Goal: Task Accomplishment & Management: Complete application form

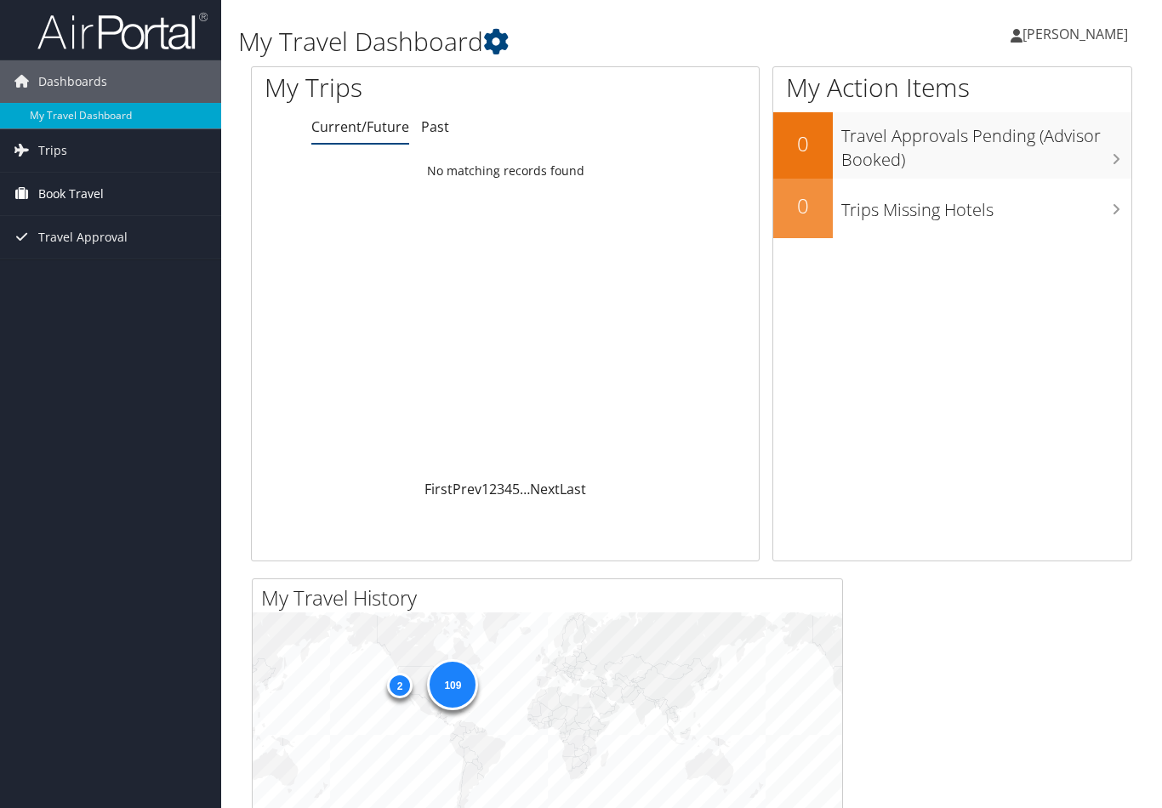
click at [72, 203] on span "Book Travel" at bounding box center [70, 194] width 65 height 43
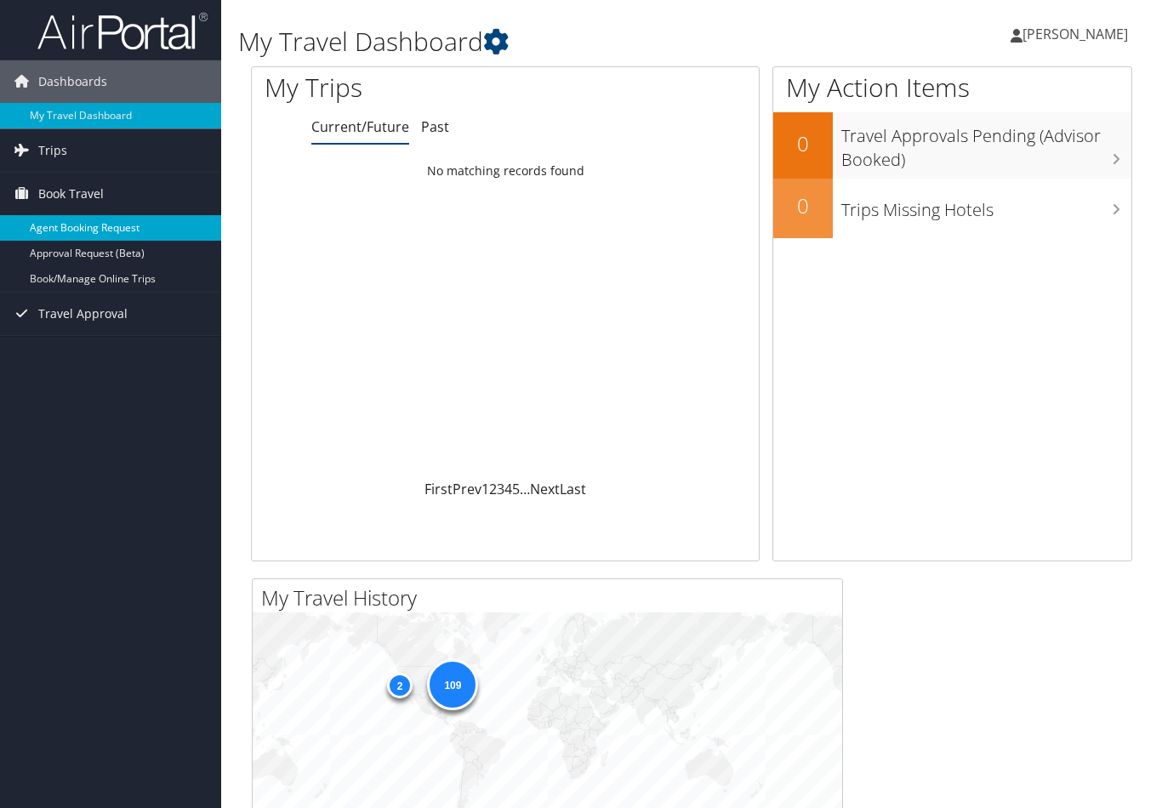
click at [97, 231] on link "Agent Booking Request" at bounding box center [110, 228] width 221 height 26
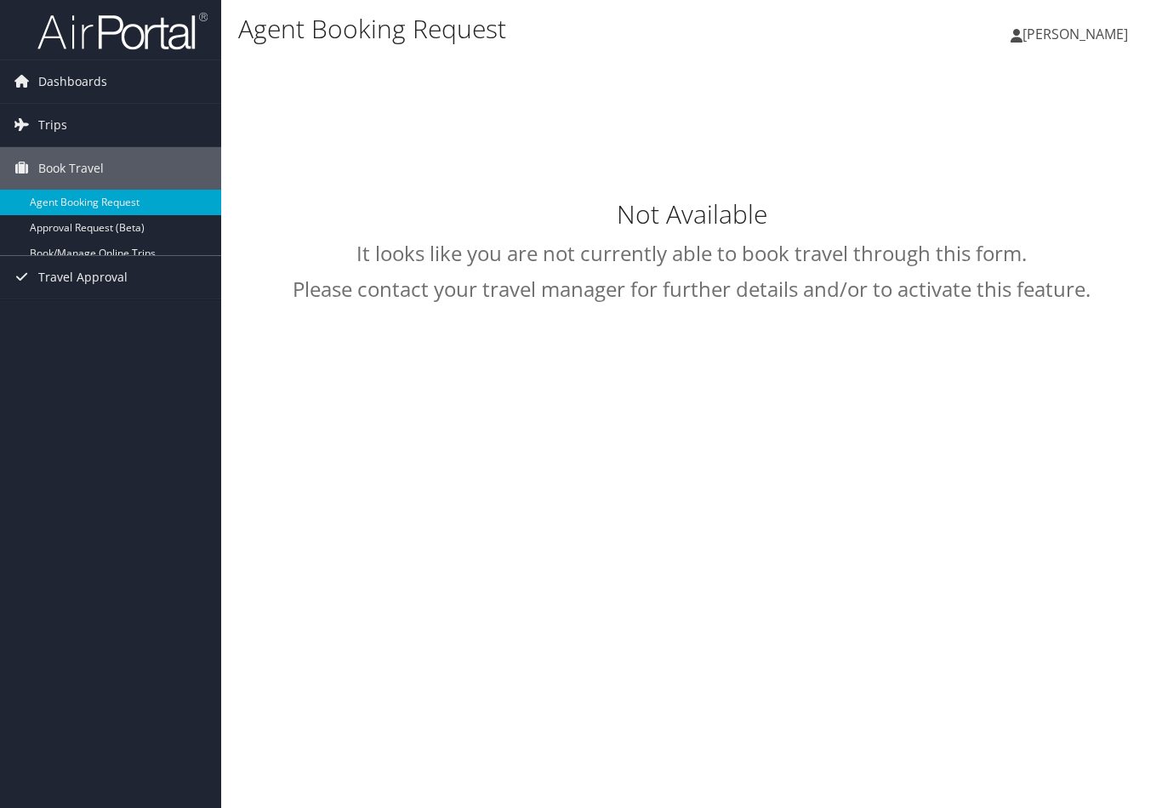
type input "[PERSON_NAME]"
select select "[EMAIL_ADDRESS][DOMAIN_NAME]"
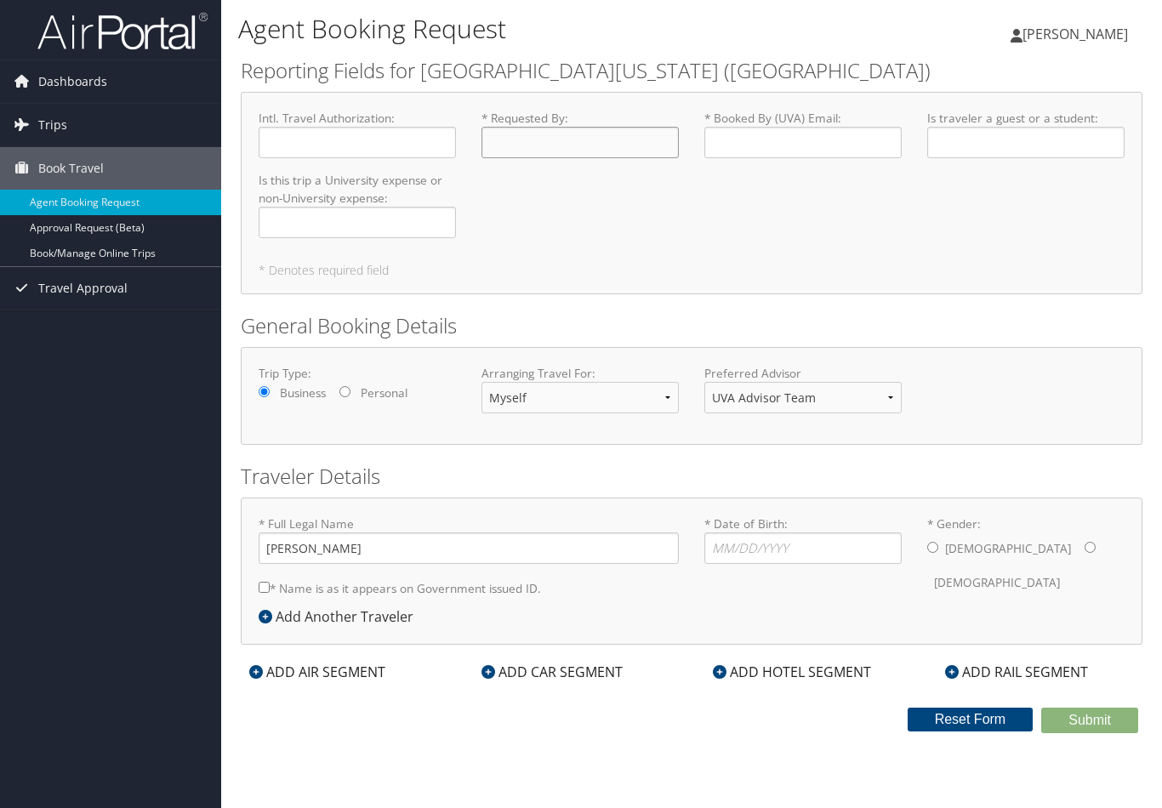
click at [540, 153] on input "* Requested By : Required" at bounding box center [579, 142] width 197 height 31
type input "[PERSON_NAME]"
type input "pkm5f"
type input "Faculty"
click at [415, 215] on input "Is this trip a University expense or non-University expense : Required" at bounding box center [357, 222] width 197 height 31
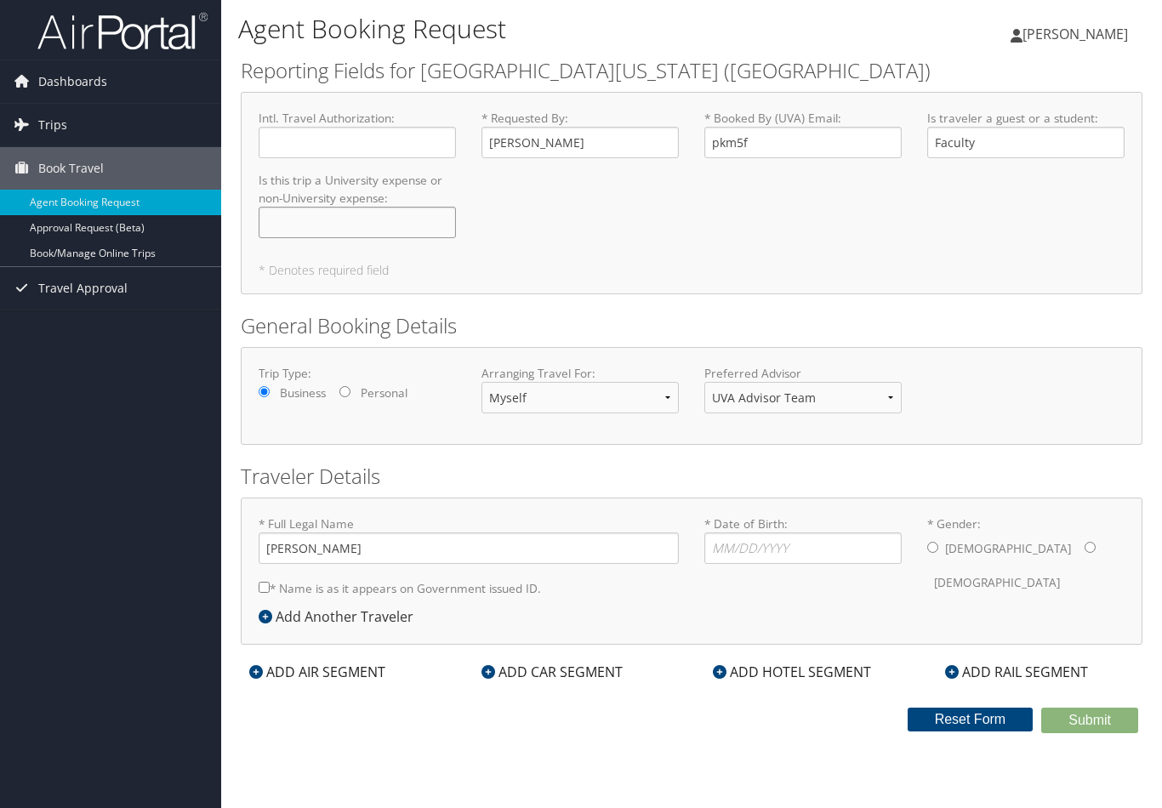
type input "U"
click at [779, 532] on input "* Date of Birth: Invalid Date" at bounding box center [802, 547] width 197 height 31
type input "[DATE]"
click at [1085, 542] on input "* Gender: [DEMOGRAPHIC_DATA] [DEMOGRAPHIC_DATA]" at bounding box center [1090, 547] width 11 height 11
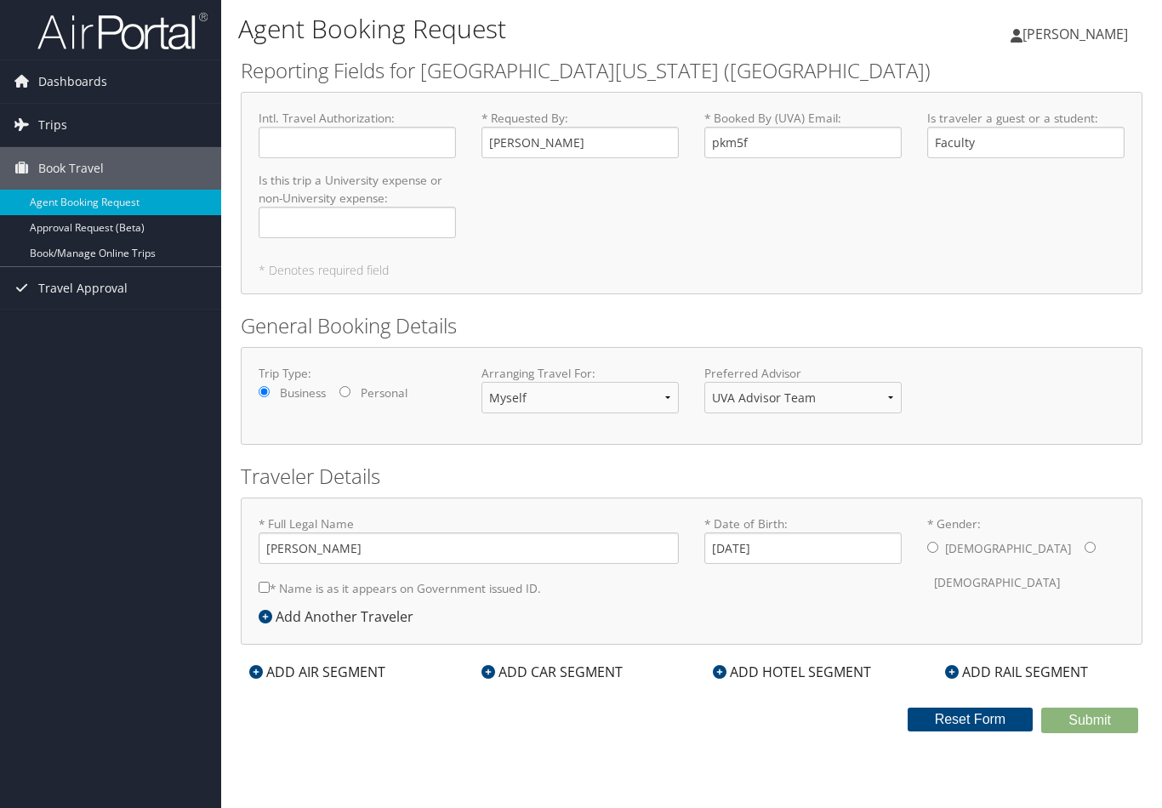
radio input "true"
click at [265, 582] on input "* Name is as it appears on Government issued ID." at bounding box center [264, 587] width 11 height 11
checkbox input "true"
click at [302, 662] on div "ADD AIR SEGMENT" at bounding box center [317, 672] width 153 height 20
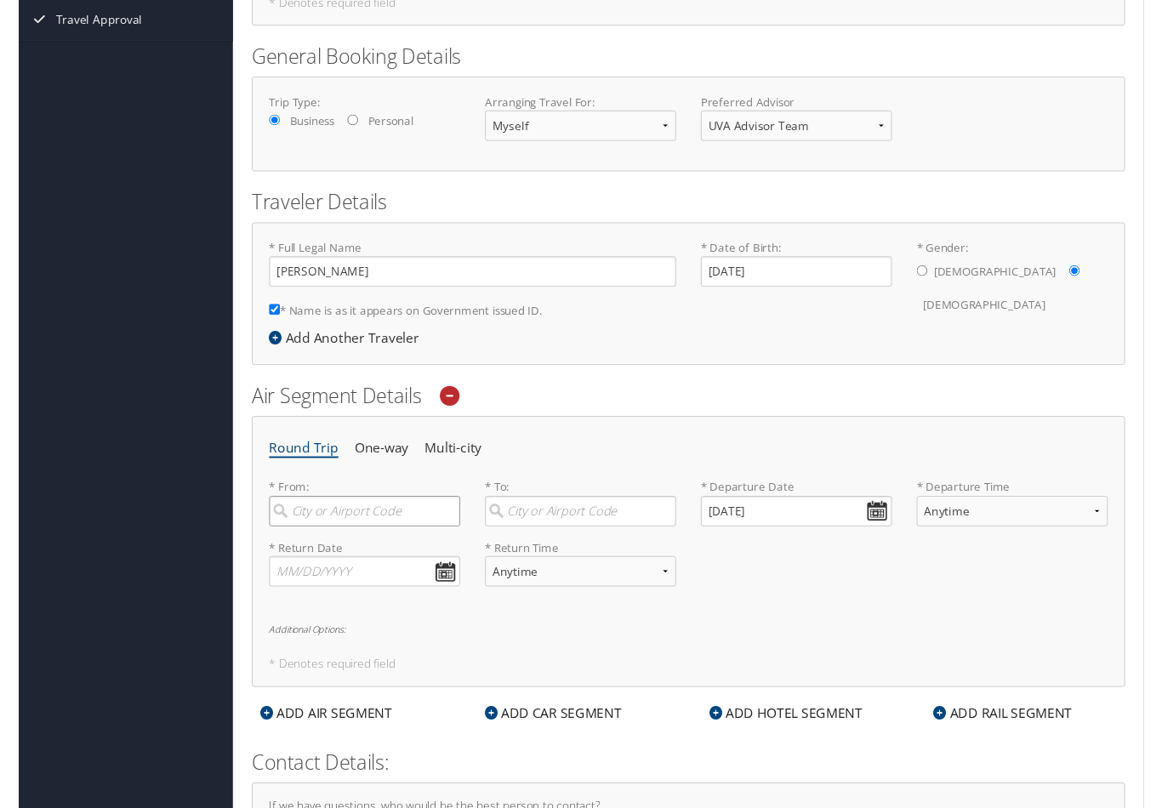
click at [388, 533] on input "search" at bounding box center [357, 528] width 197 height 31
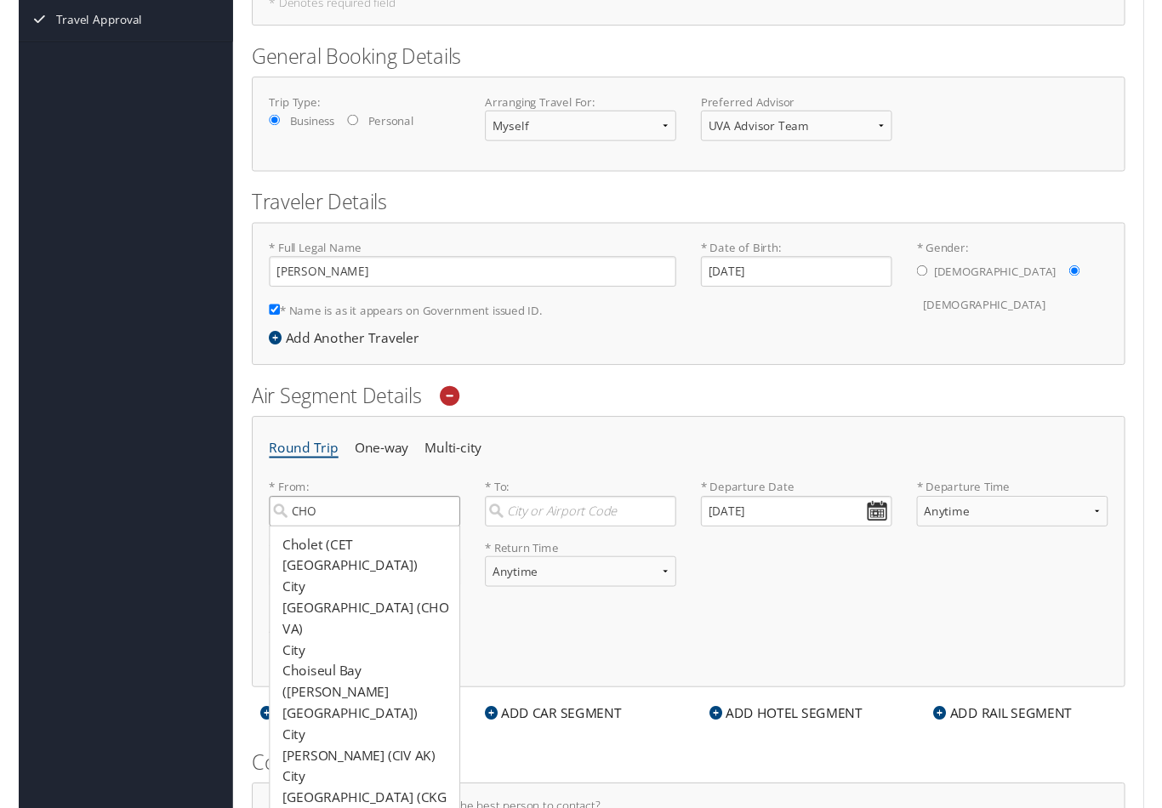
type input "[GEOGRAPHIC_DATA] (CHO [GEOGRAPHIC_DATA])"
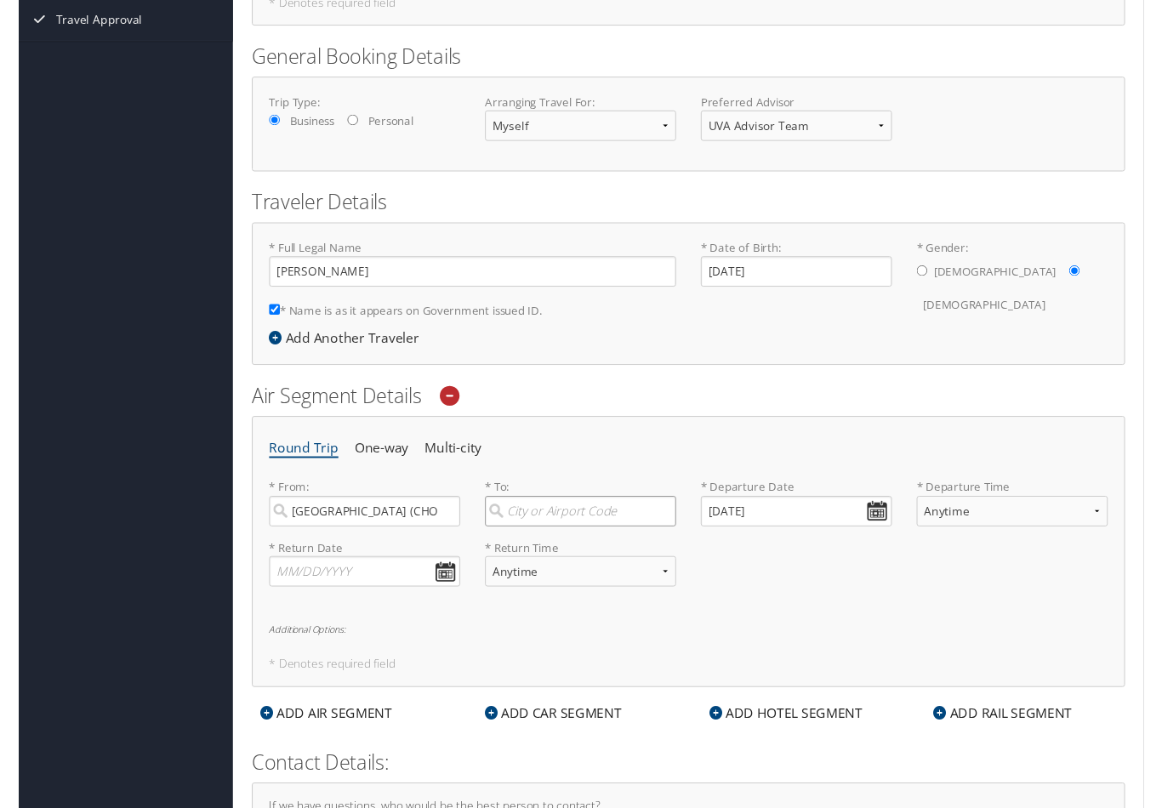
click at [572, 523] on input "search" at bounding box center [579, 527] width 197 height 31
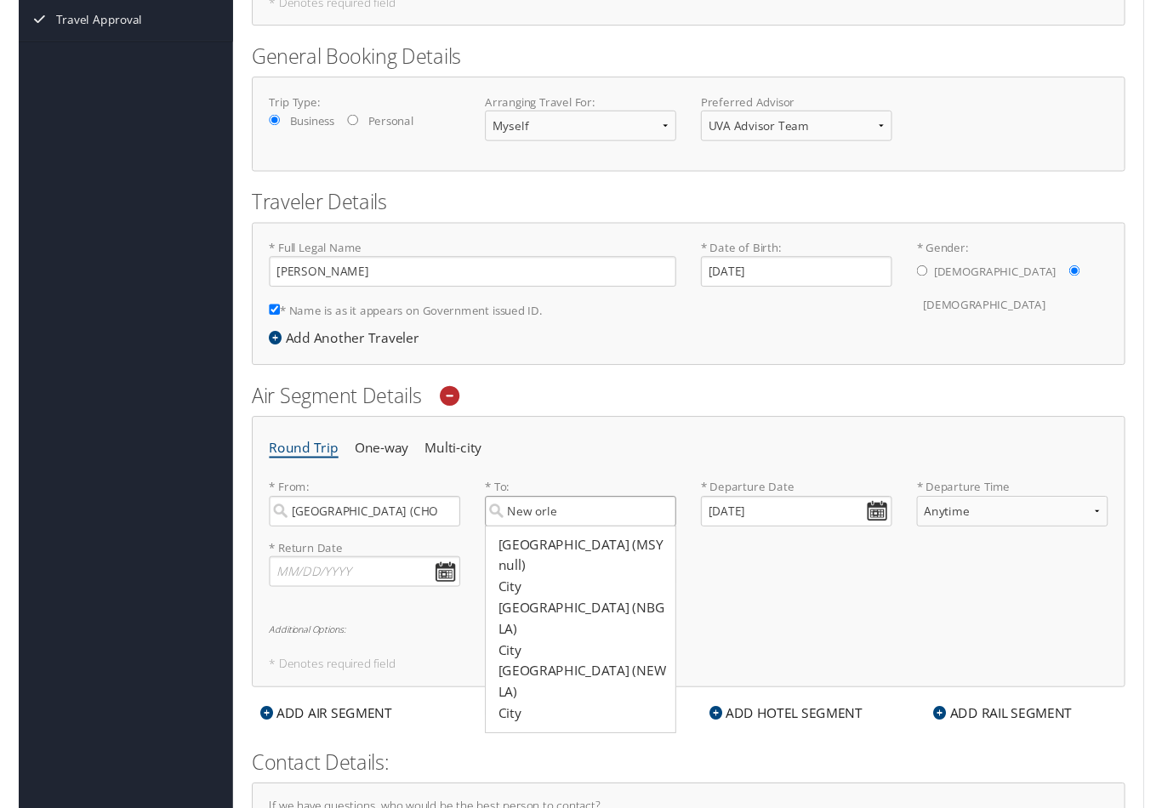
type input "[GEOGRAPHIC_DATA] (MSY null)"
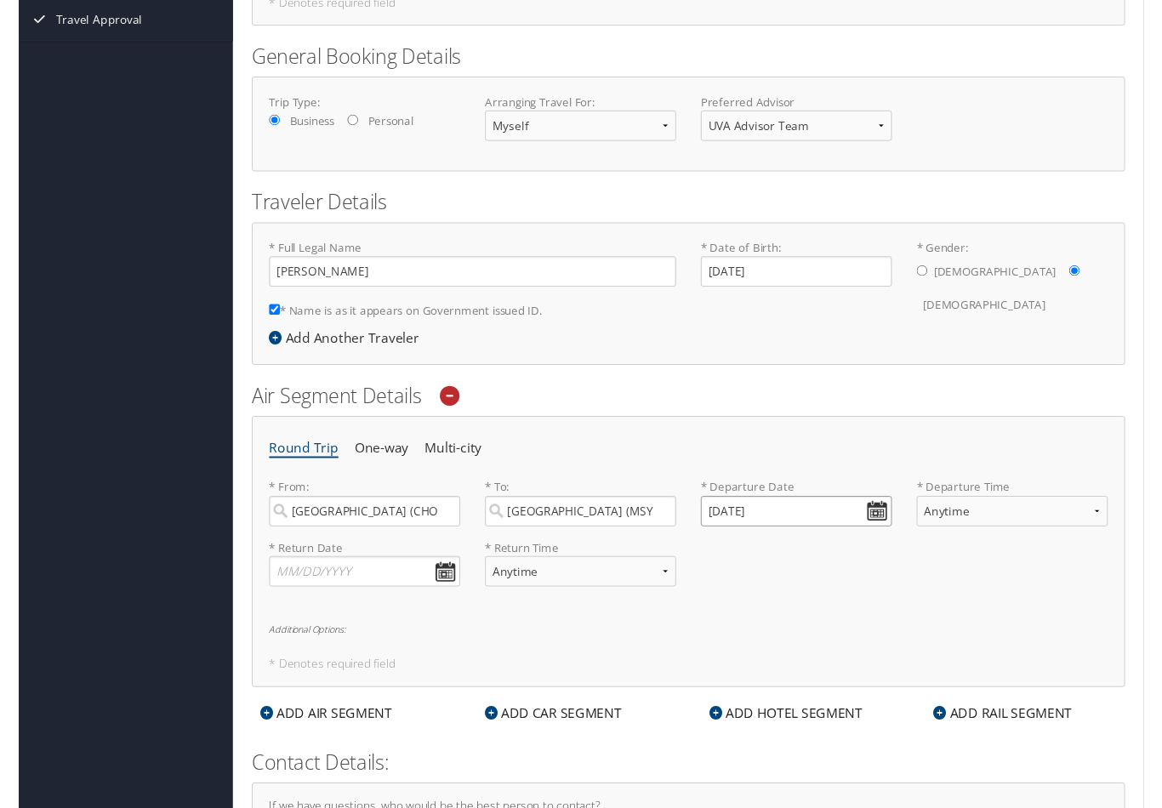
click at [881, 529] on input "[DATE]" at bounding box center [802, 527] width 197 height 31
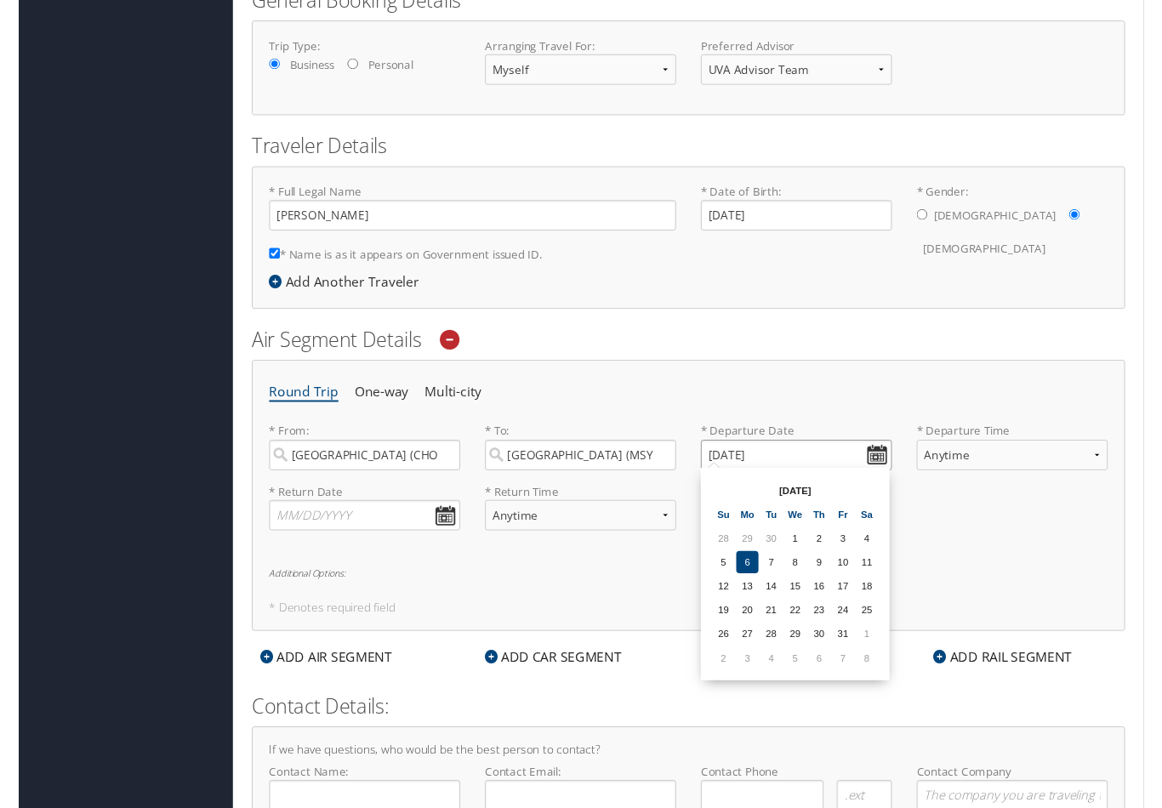
scroll to position [292, 0]
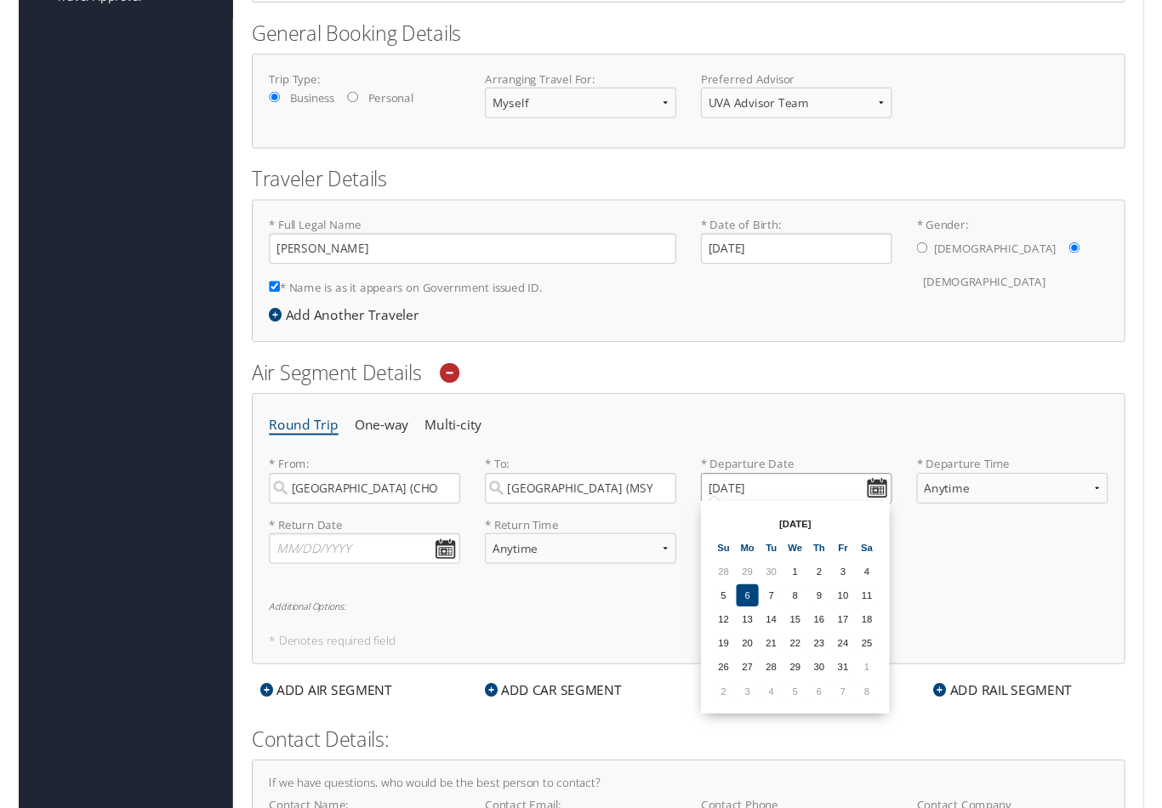
click at [887, 506] on input "[DATE]" at bounding box center [802, 503] width 197 height 31
click at [966, 588] on div "* Return Date Dates must be valid * Return Time Anytime Early Morning (5AM-7AM)…" at bounding box center [691, 564] width 891 height 62
click at [808, 506] on input "[DATE]" at bounding box center [802, 503] width 197 height 31
click at [720, 502] on input "[DATE]" at bounding box center [802, 503] width 197 height 31
click at [884, 497] on input "Invalid date" at bounding box center [802, 503] width 197 height 31
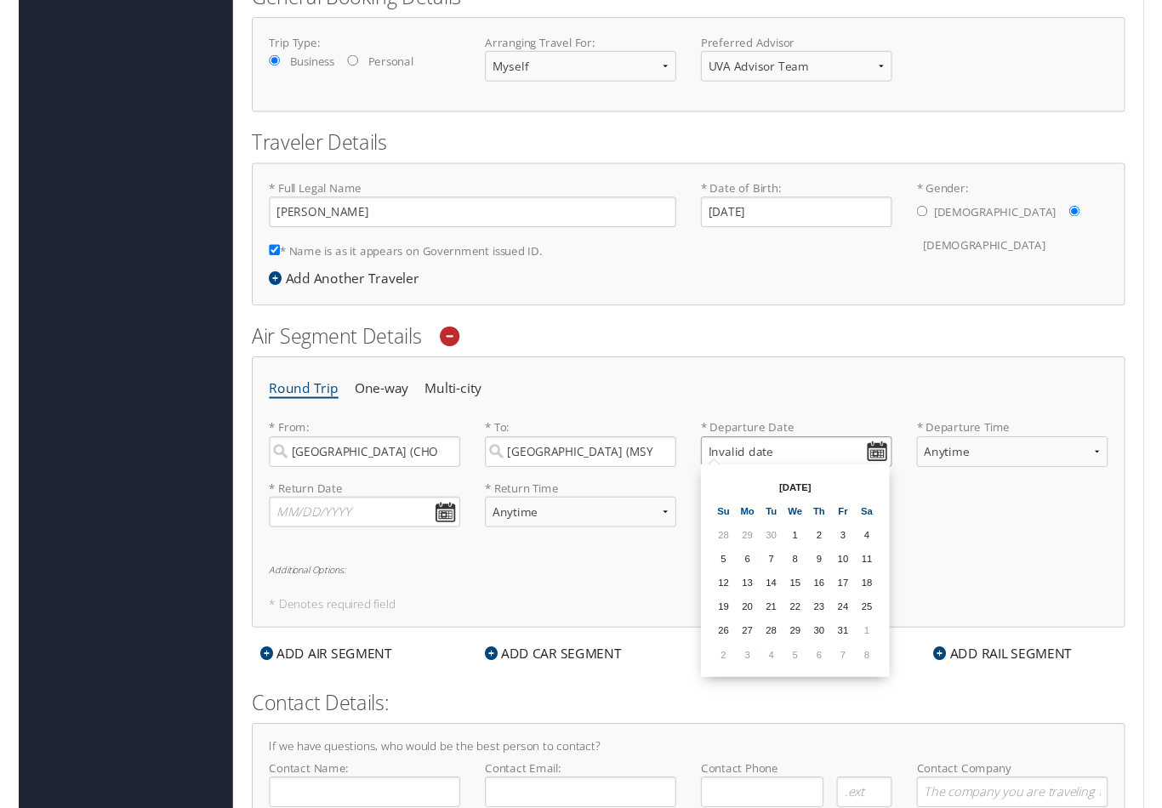
scroll to position [322, 0]
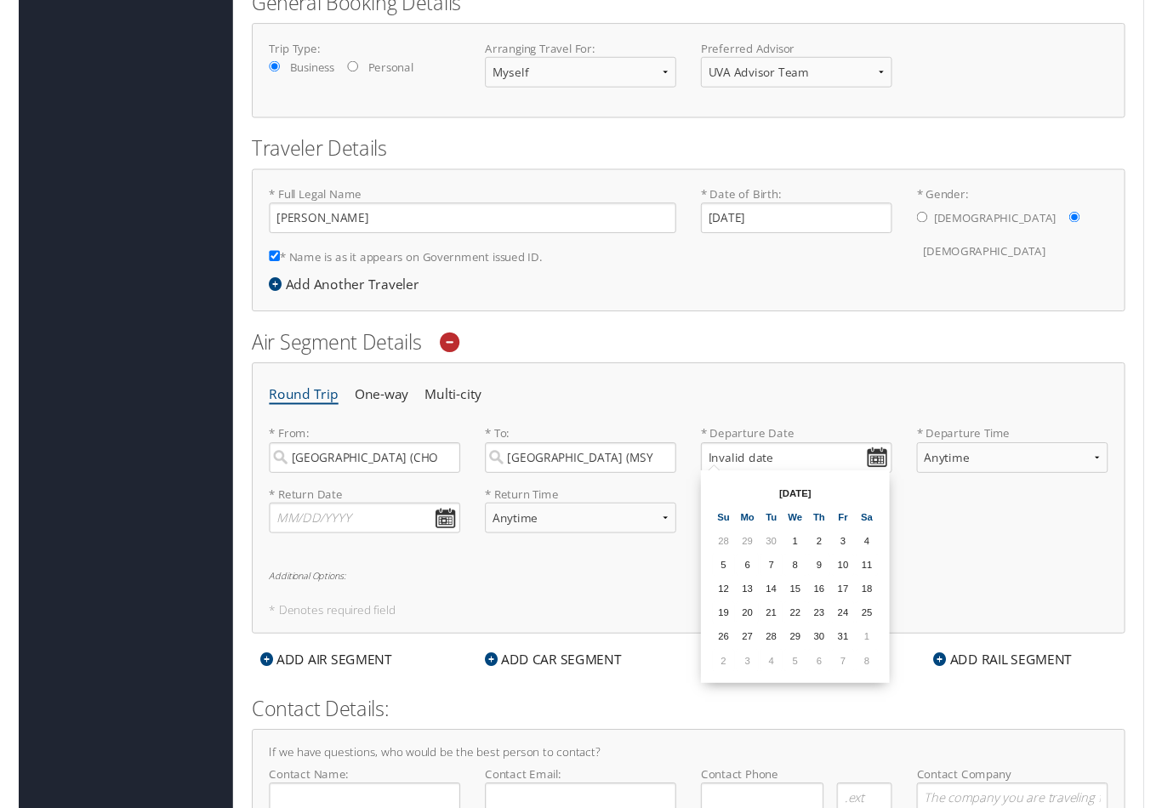
click at [812, 515] on th "[DATE]" at bounding box center [802, 509] width 122 height 23
click at [812, 511] on th "[DATE]" at bounding box center [802, 509] width 122 height 23
click at [802, 472] on input "Invalid date" at bounding box center [802, 473] width 197 height 31
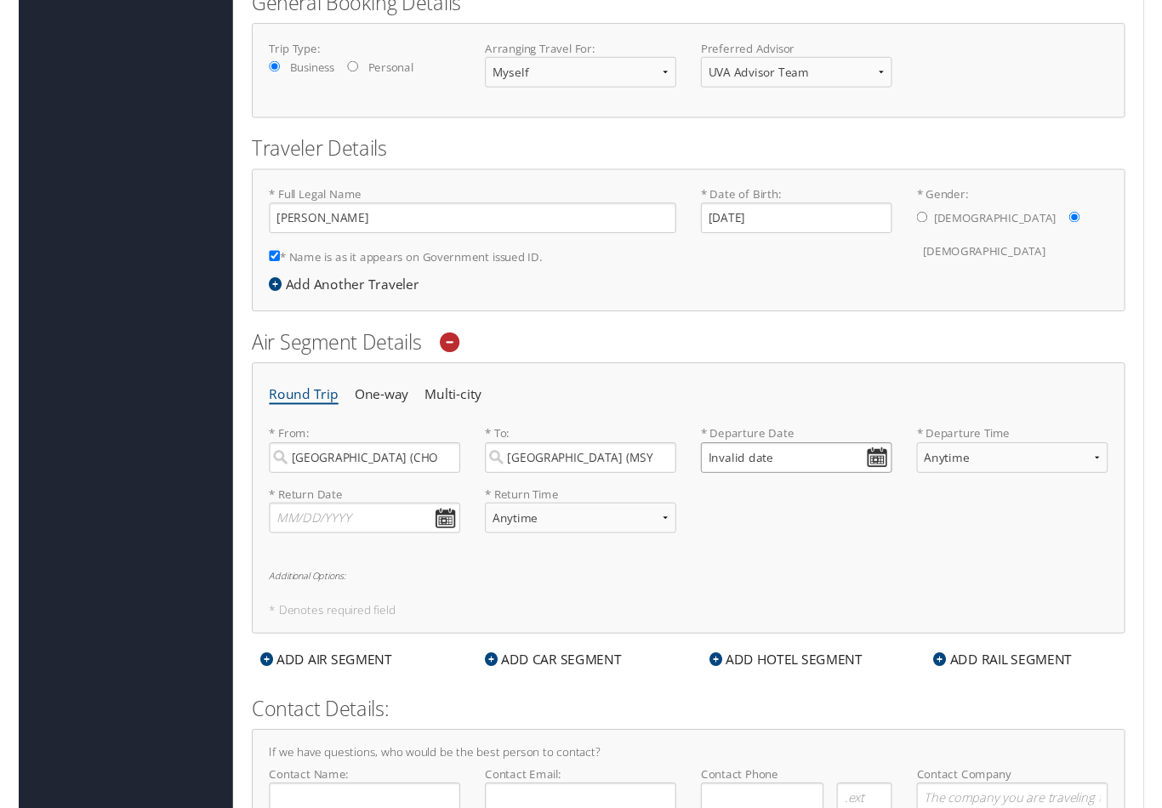
click at [723, 470] on input "Invalid date" at bounding box center [802, 472] width 197 height 31
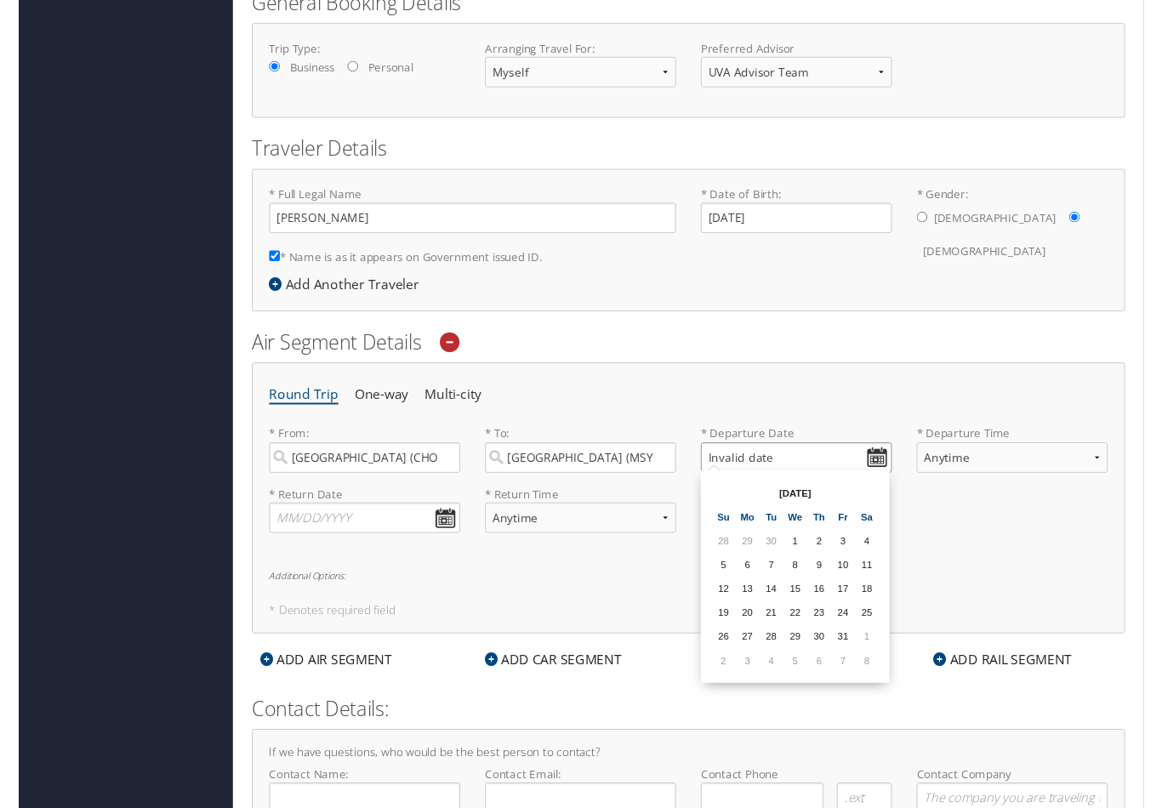
click at [710, 468] on input "Invalid date" at bounding box center [802, 472] width 197 height 31
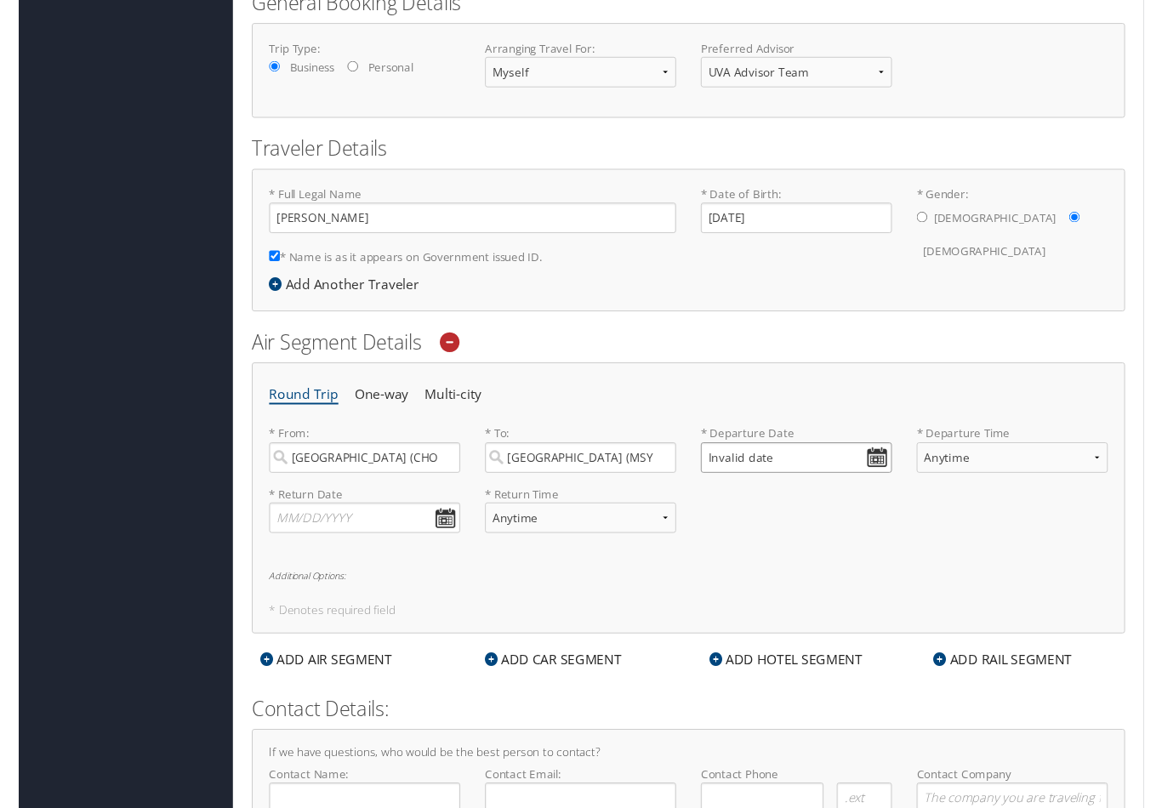
click at [901, 475] on input "Invalid date" at bounding box center [802, 472] width 197 height 31
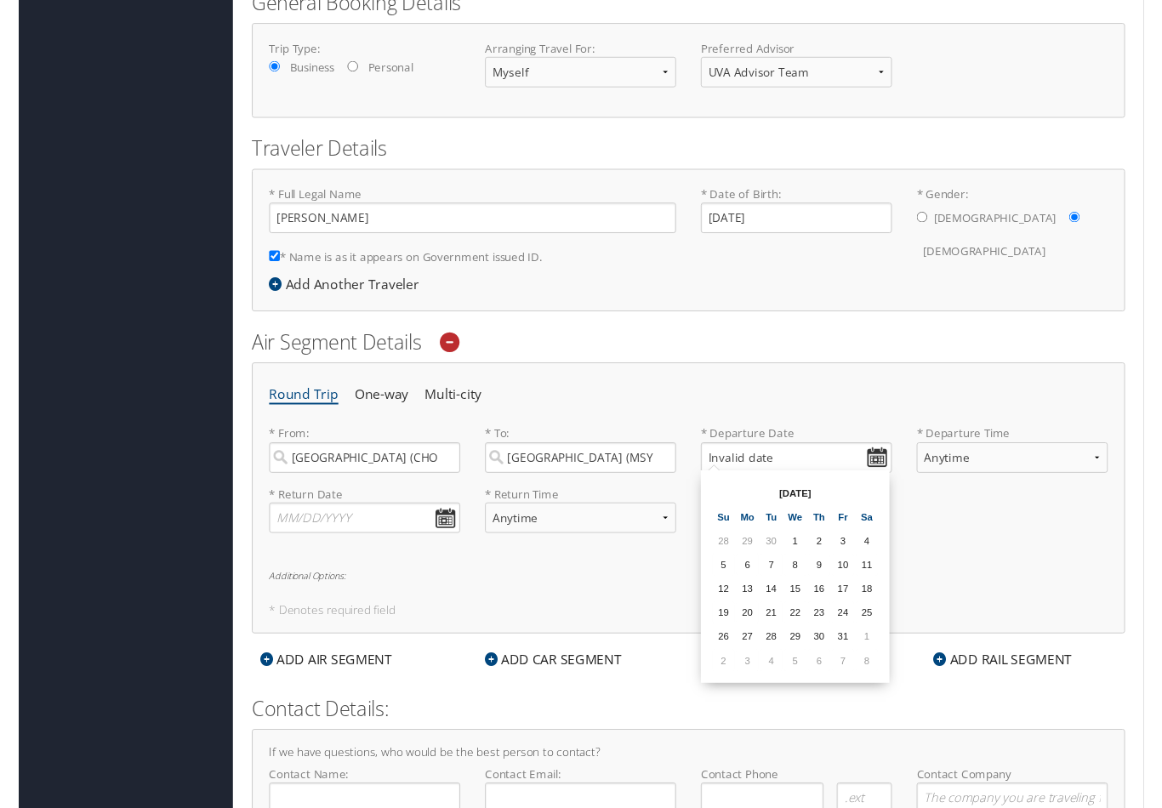
click at [818, 509] on th "[DATE]" at bounding box center [802, 509] width 122 height 23
click at [817, 511] on th "[DATE]" at bounding box center [802, 509] width 122 height 23
click at [810, 559] on td "1" at bounding box center [801, 558] width 23 height 23
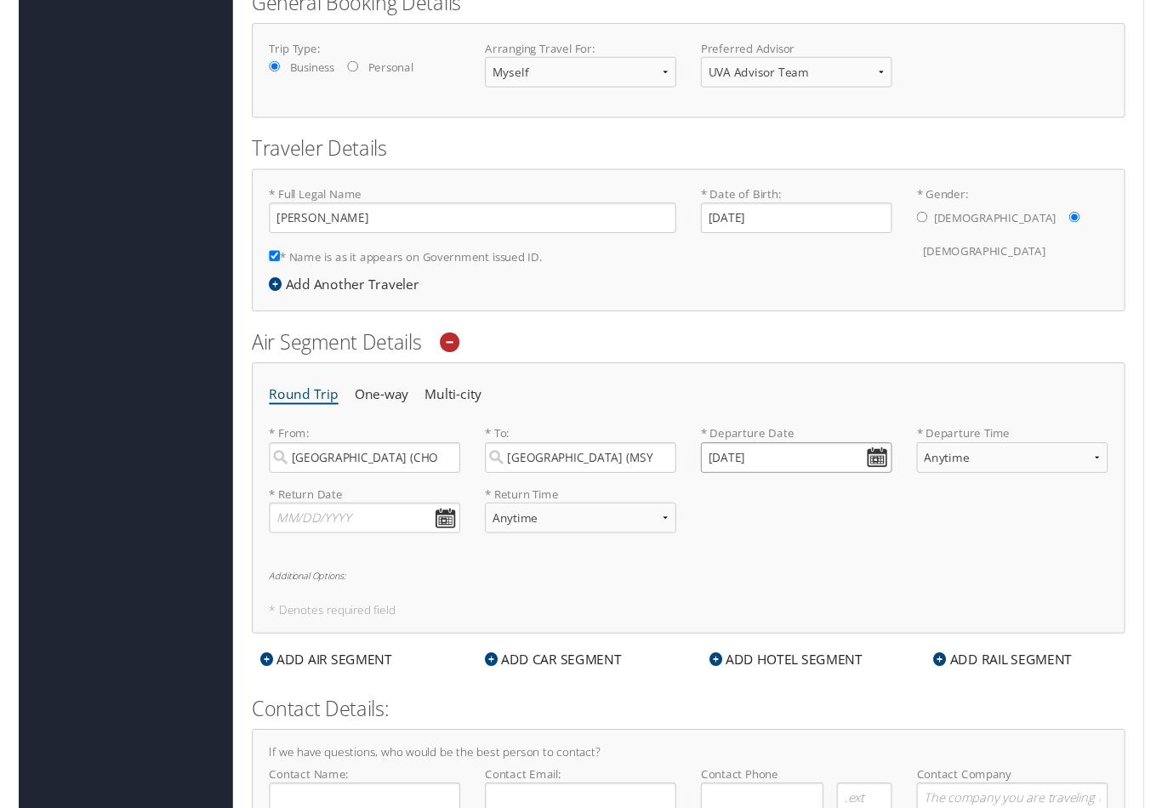
click at [725, 467] on input "[DATE]" at bounding box center [802, 472] width 197 height 31
type input "Invalid date"
click at [1100, 468] on select "Anytime Early Morning (5AM-7AM) Morning (7AM-12PM) Afternoon (12PM-5PM) Evening…" at bounding box center [1025, 472] width 197 height 31
click at [441, 537] on input "text" at bounding box center [357, 534] width 197 height 31
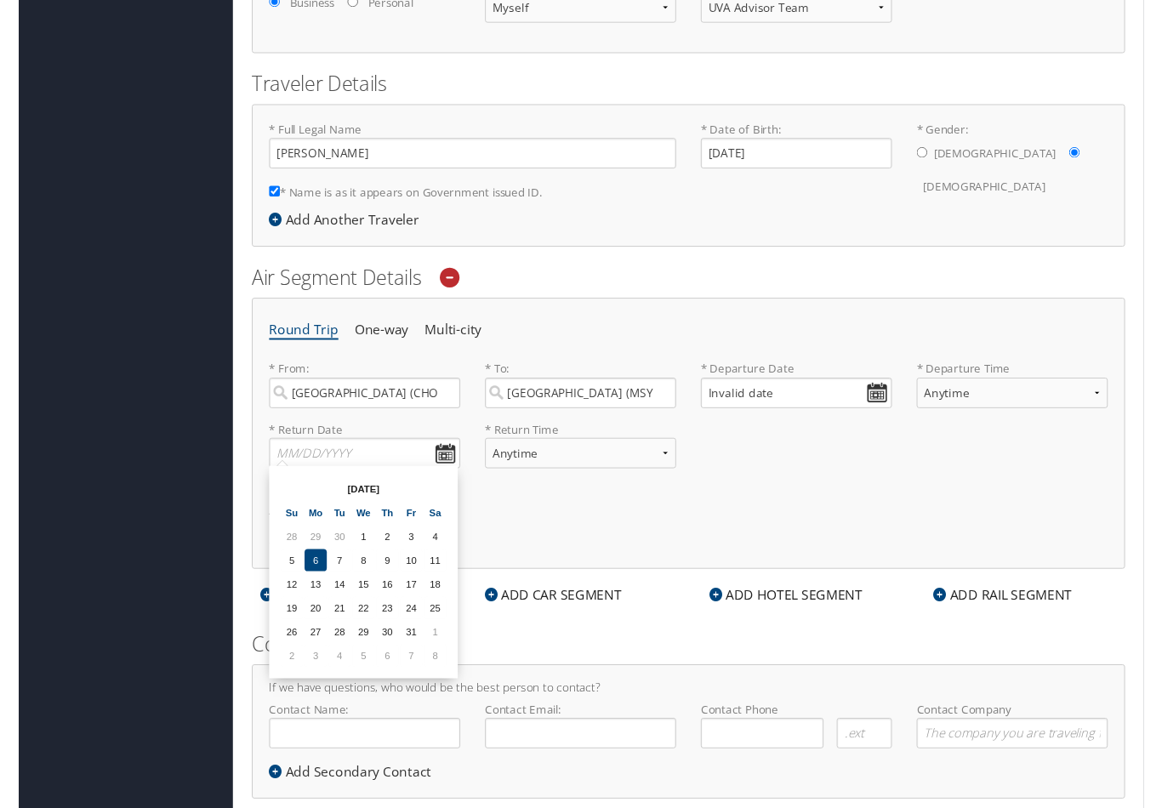
click at [579, 528] on h6 "Additional Options:" at bounding box center [692, 527] width 866 height 9
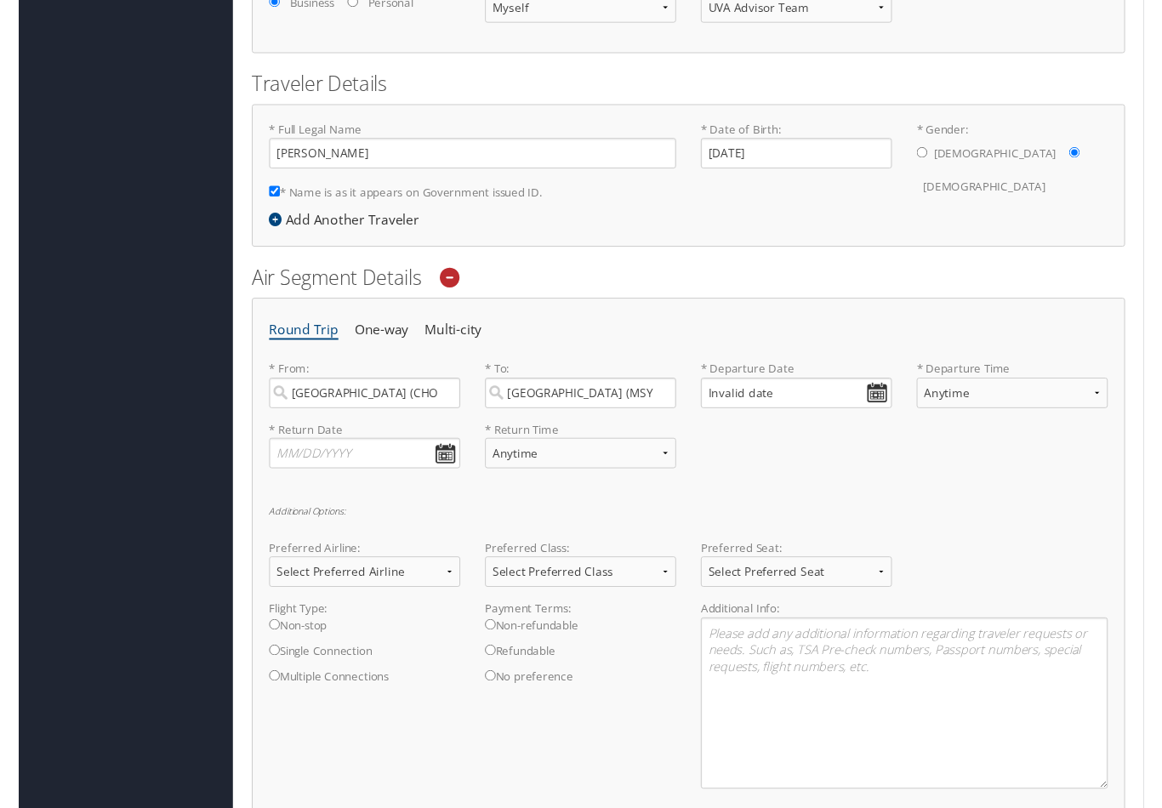
scroll to position [390, 0]
click at [754, 496] on div "Round Trip One-way Multi-city * From: [GEOGRAPHIC_DATA] (CHO [GEOGRAPHIC_DATA])…" at bounding box center [692, 595] width 902 height 576
click at [404, 595] on select "Select Preferred Airline Delta United Airlines American Airlines Southwest Airl…" at bounding box center [357, 589] width 197 height 31
select select "Delta(DL)"
click at [667, 590] on select "Select Preferred Class Economy Economy Plus Business First Class" at bounding box center [579, 589] width 197 height 31
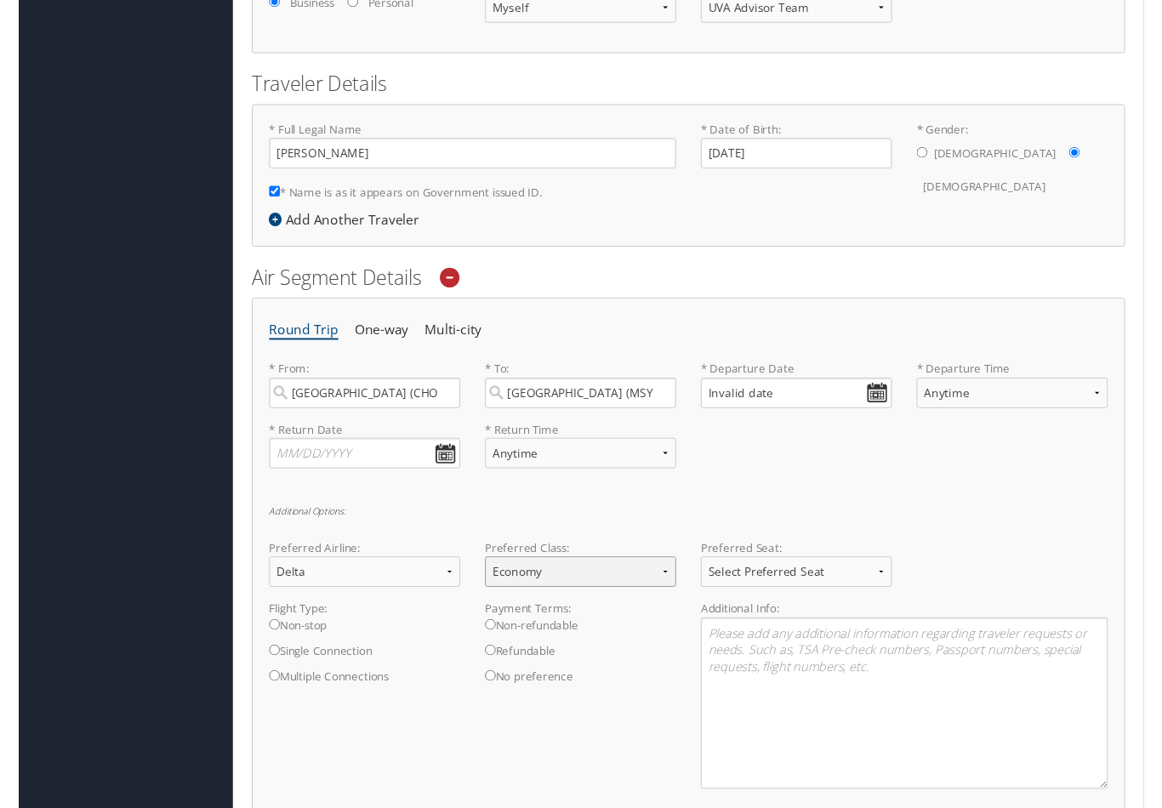
click at [632, 579] on select "Select Preferred Class Economy Economy Plus Business First Class" at bounding box center [579, 589] width 197 height 31
select select "Economy Plus"
click at [888, 588] on select "Select Preferred Seat Aisle Window Middle" at bounding box center [802, 589] width 197 height 31
select select "Window"
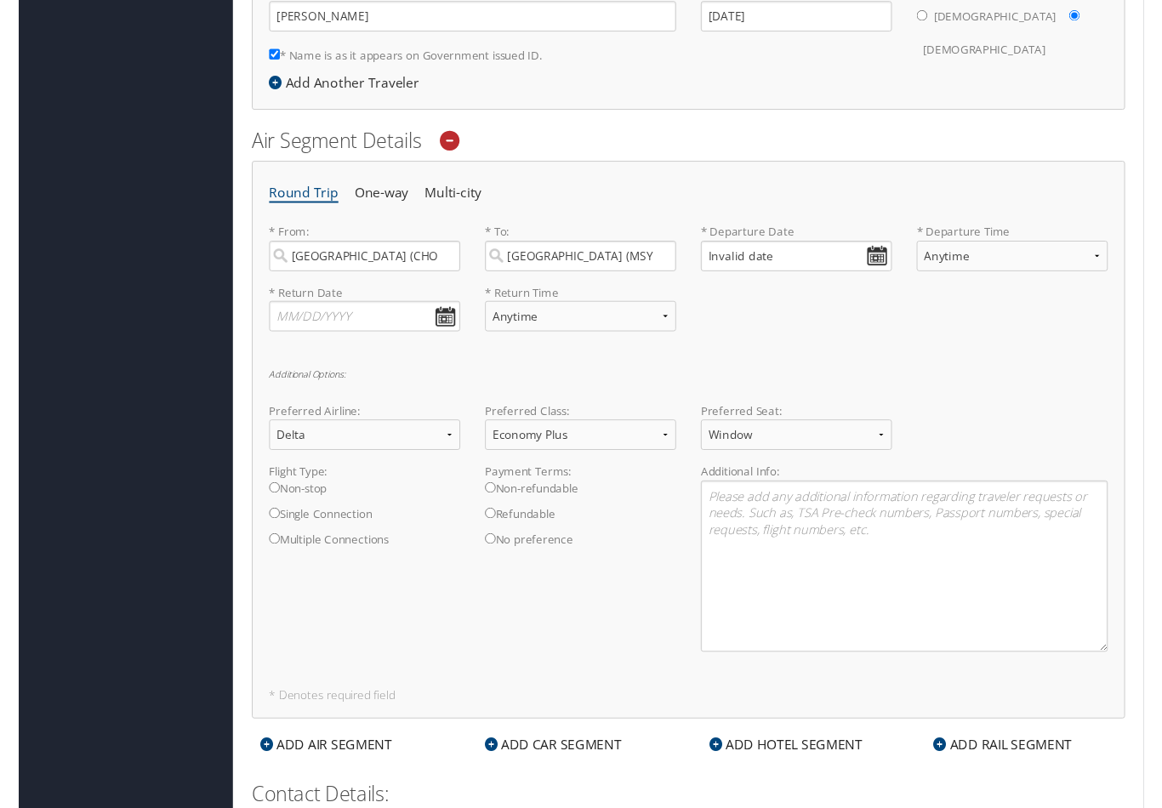
click at [267, 533] on input "Single Connection" at bounding box center [264, 530] width 11 height 11
radio input "true"
click at [753, 531] on textarea at bounding box center [914, 584] width 420 height 177
click at [893, 253] on input "Invalid date" at bounding box center [802, 263] width 197 height 31
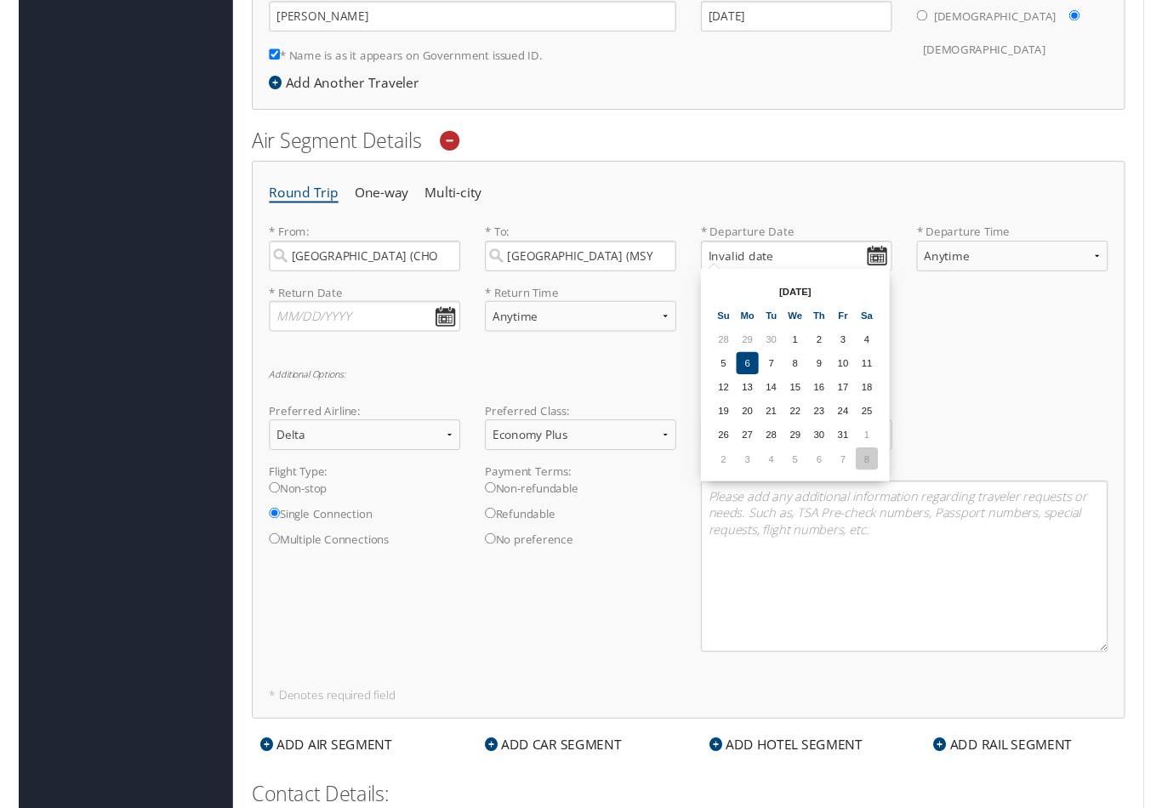
click at [883, 473] on td "8" at bounding box center [875, 473] width 23 height 23
click at [888, 265] on input "[DATE]" at bounding box center [802, 263] width 197 height 31
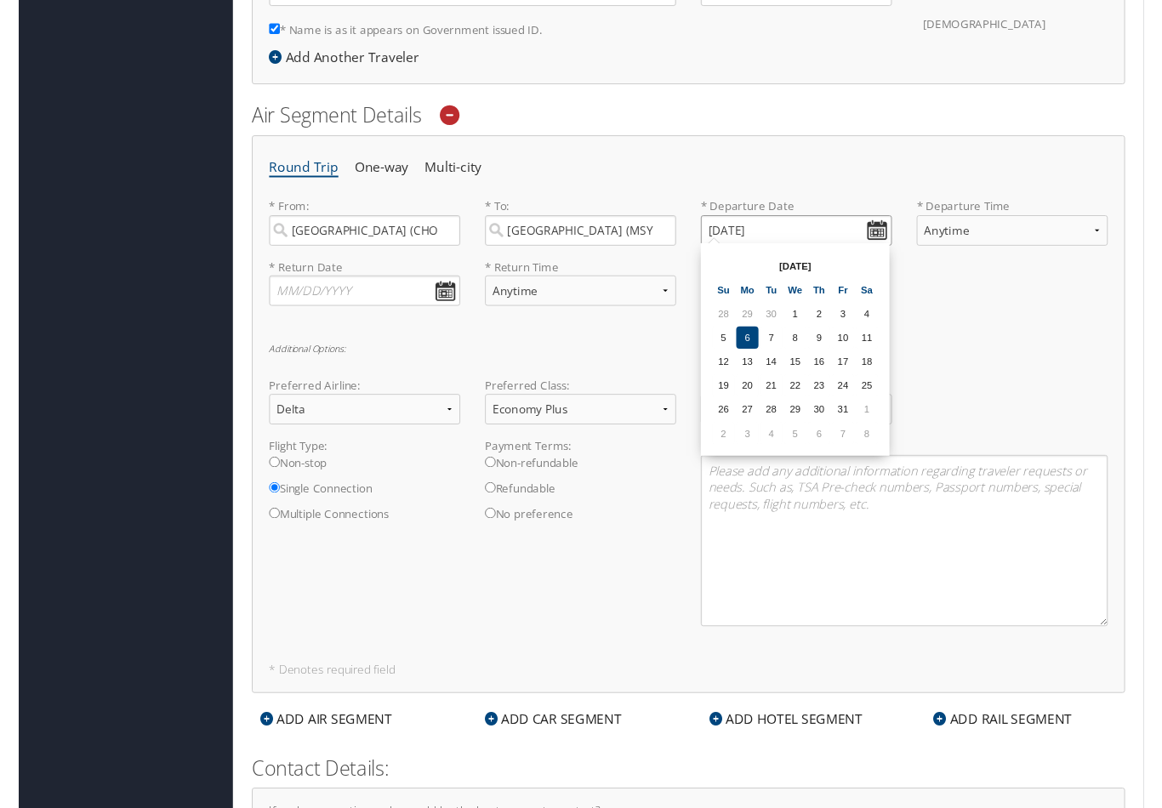
scroll to position [566, 0]
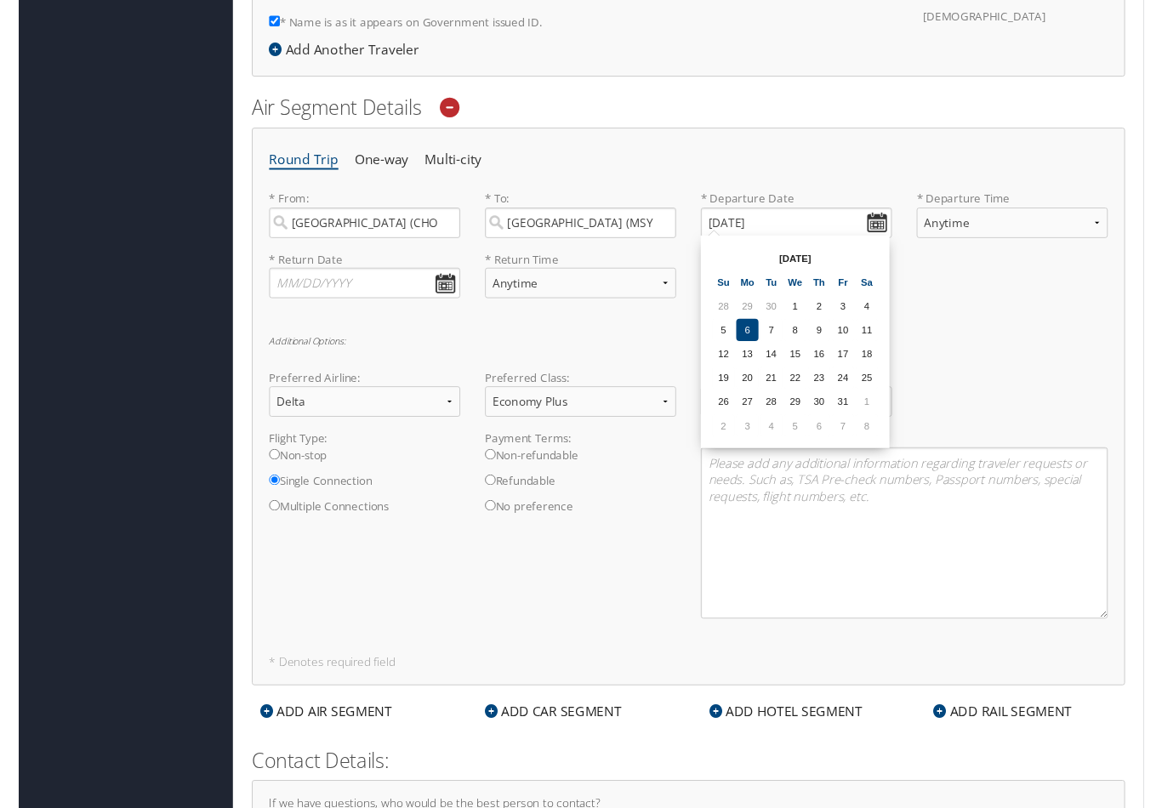
click at [960, 330] on div "Round Trip One-way Multi-city * From: [GEOGRAPHIC_DATA] (CHO [GEOGRAPHIC_DATA])…" at bounding box center [692, 420] width 902 height 576
click at [807, 225] on input "[DATE]" at bounding box center [802, 229] width 197 height 31
click at [885, 228] on input "[DATE]" at bounding box center [802, 229] width 197 height 31
click at [808, 266] on th "[DATE]" at bounding box center [802, 266] width 122 height 23
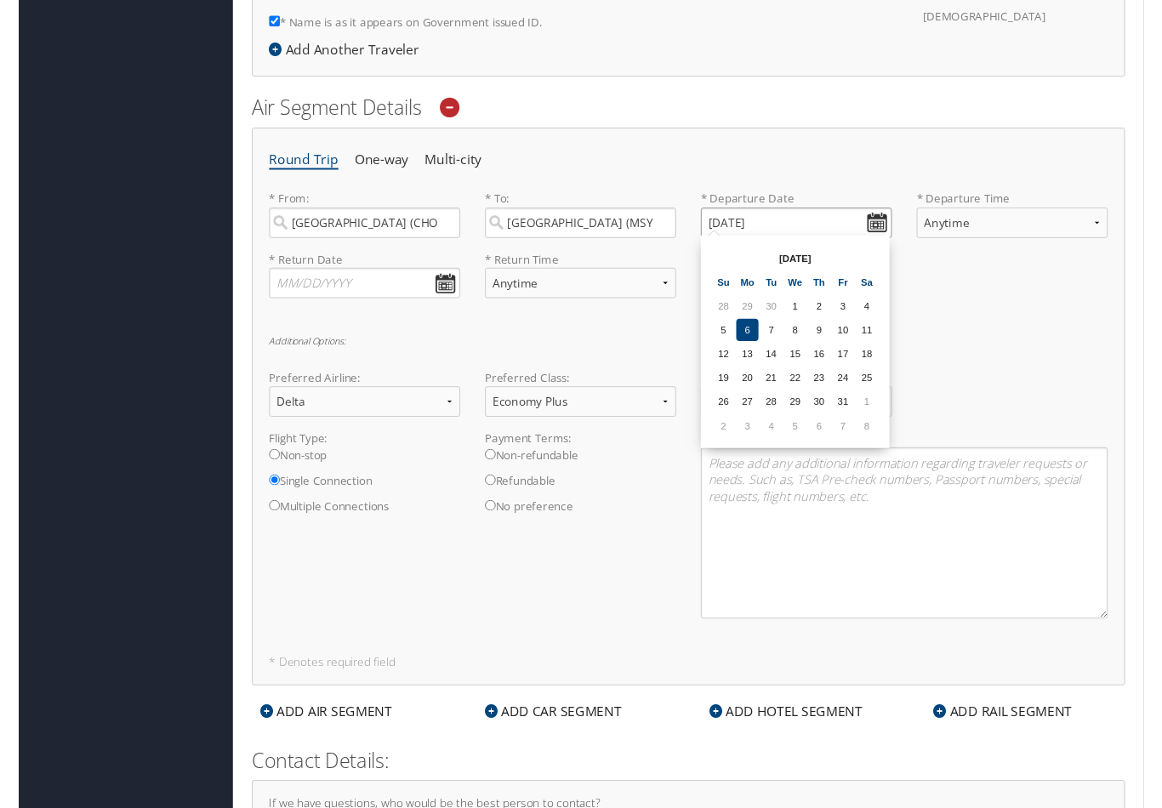
click at [723, 229] on input "[DATE]" at bounding box center [802, 229] width 197 height 31
click at [788, 229] on input "[DATE]" at bounding box center [802, 229] width 197 height 31
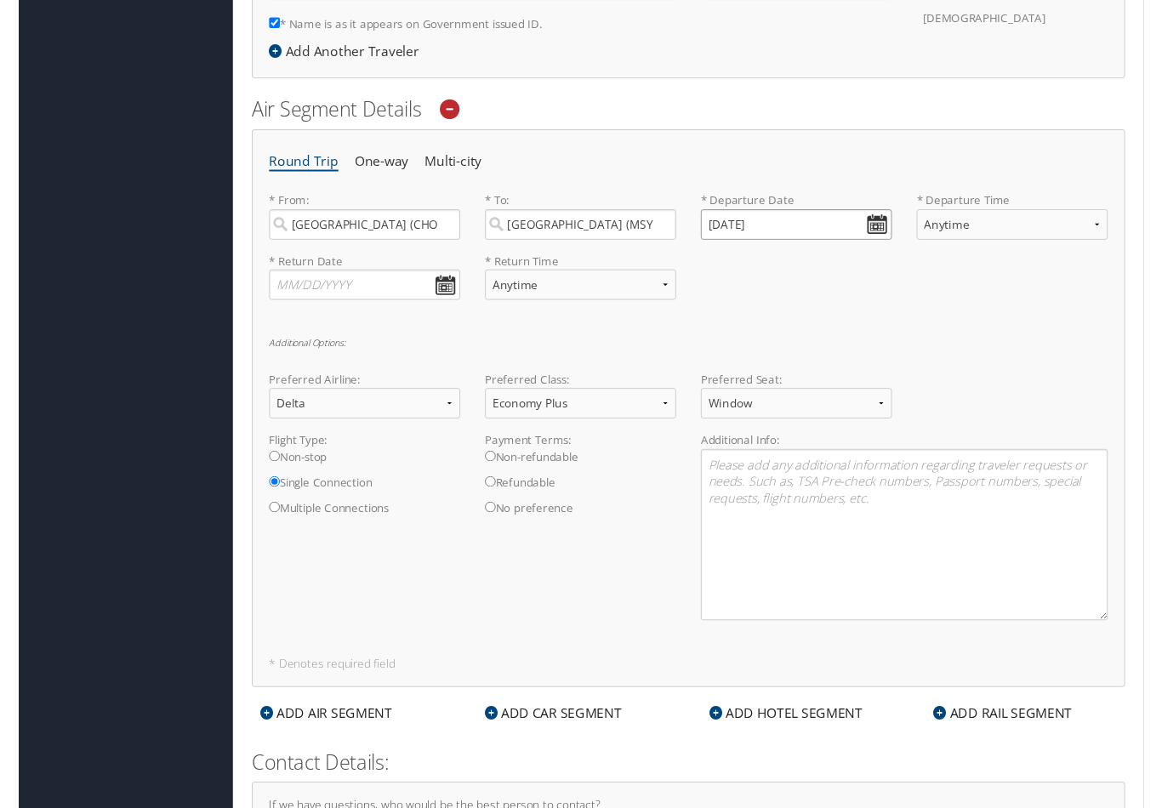
click at [716, 222] on input "[DATE]" at bounding box center [802, 232] width 197 height 31
type input "Invalid date"
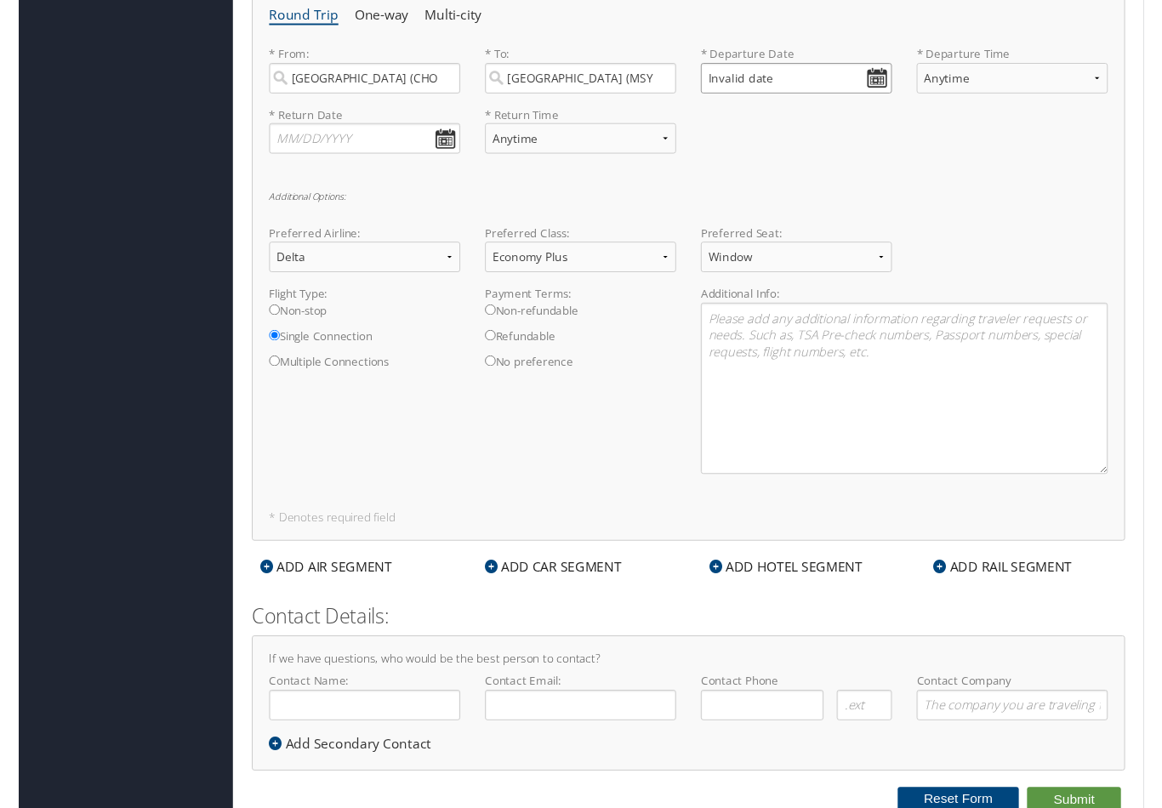
scroll to position [723, 0]
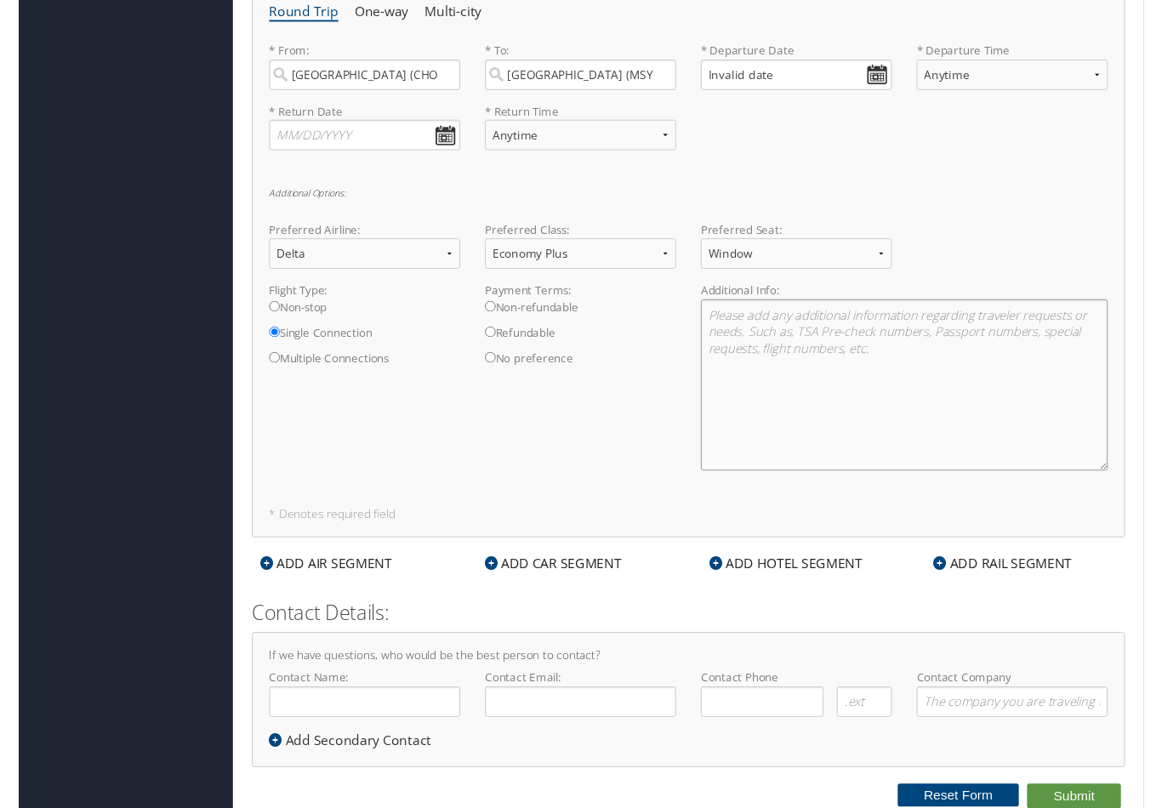
click at [789, 344] on textarea at bounding box center [914, 397] width 420 height 177
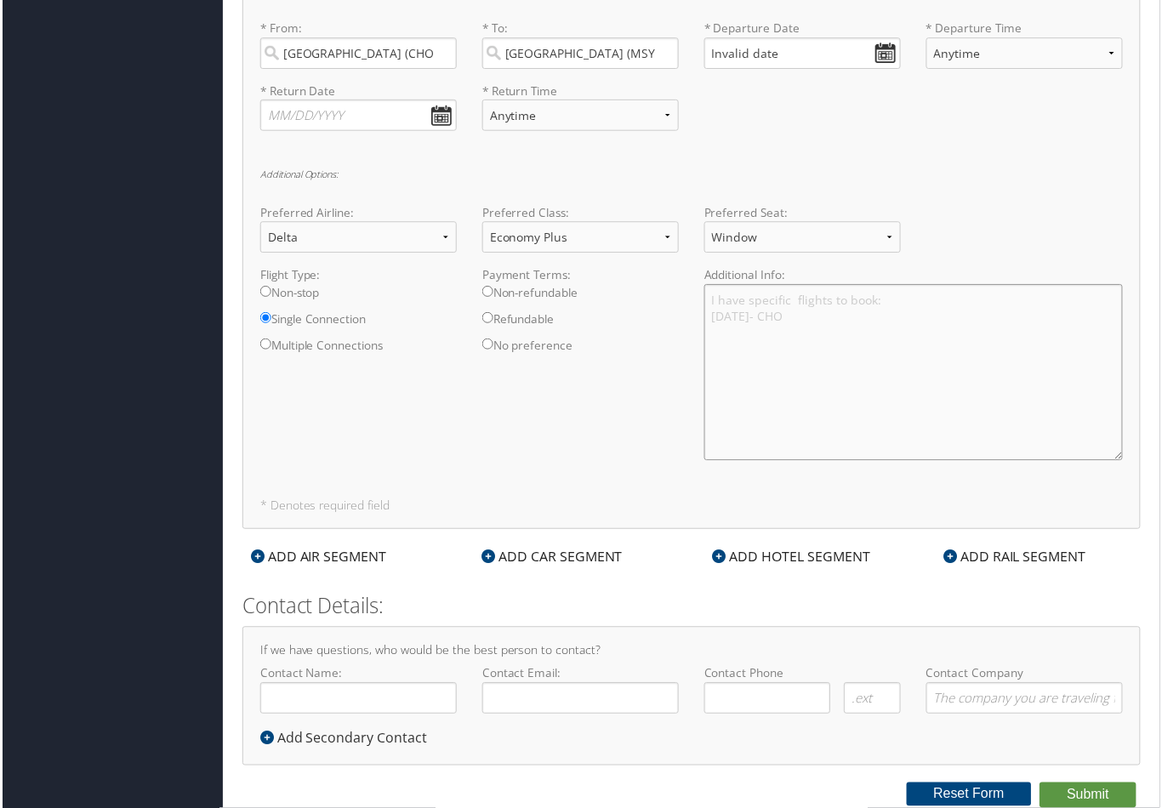
scroll to position [749, 0]
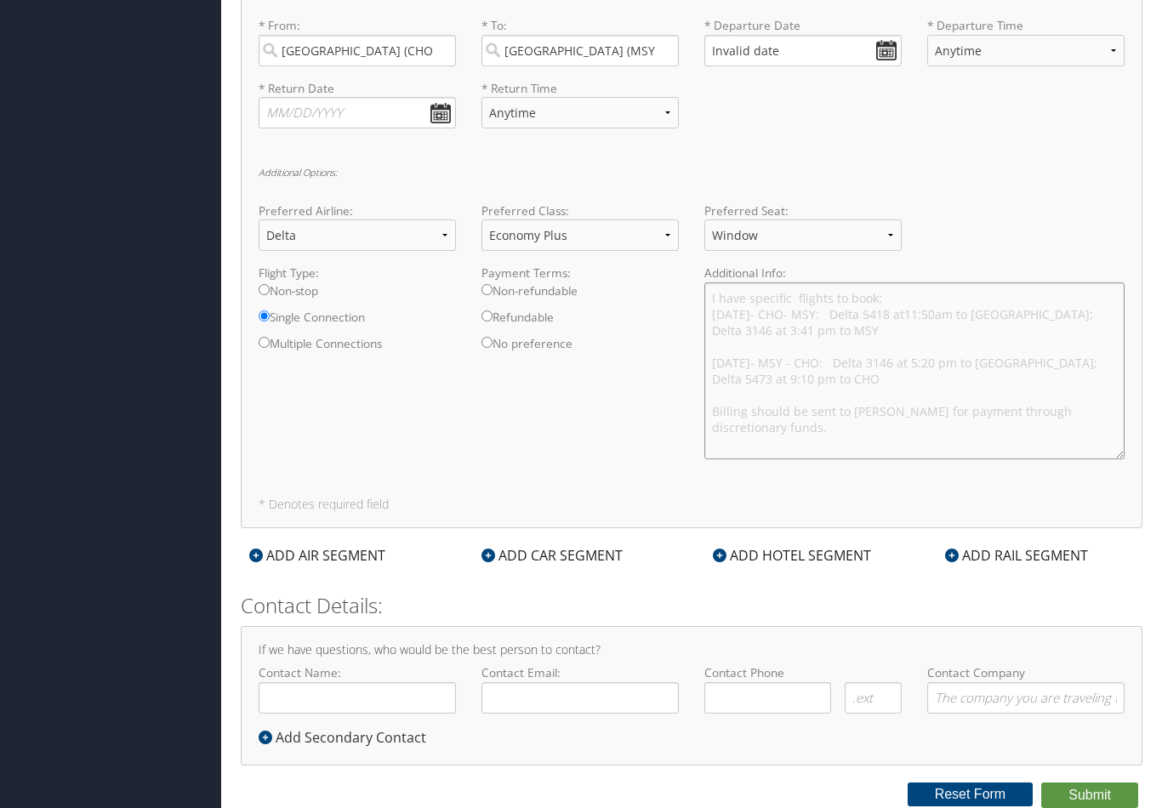
type textarea "I have specific flights to book: [DATE]- CHO- MSY: Delta 5418 at11:50am to [GEO…"
click at [418, 708] on input "Contact Name:" at bounding box center [357, 697] width 197 height 31
type input "[PERSON_NAME]"
type input "[EMAIL_ADDRESS][US_STATE][DOMAIN_NAME]"
click at [756, 713] on input at bounding box center [767, 697] width 127 height 31
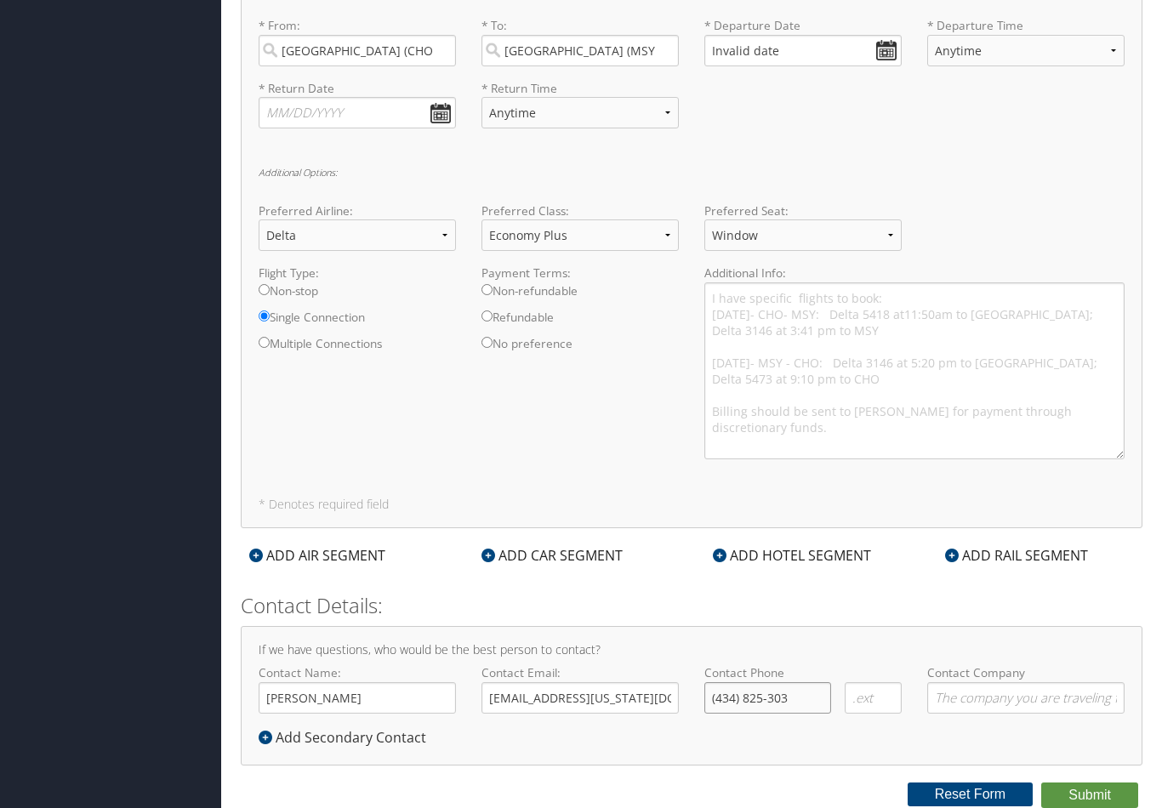
type input "[PHONE_NUMBER]"
click at [1073, 794] on button "Submit" at bounding box center [1089, 796] width 97 height 26
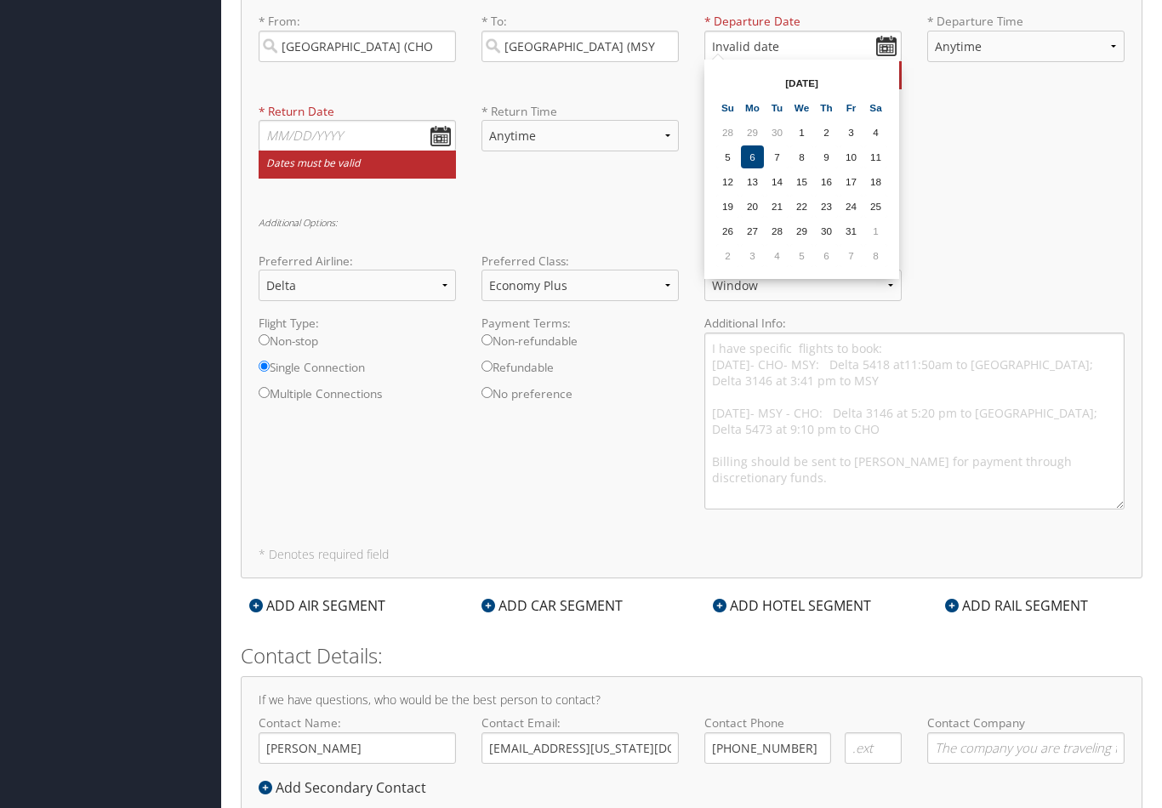
click at [1001, 181] on div "* Return Date Dates must be valid * Return Time Anytime Early Morning (5AM-7AM)…" at bounding box center [691, 147] width 891 height 89
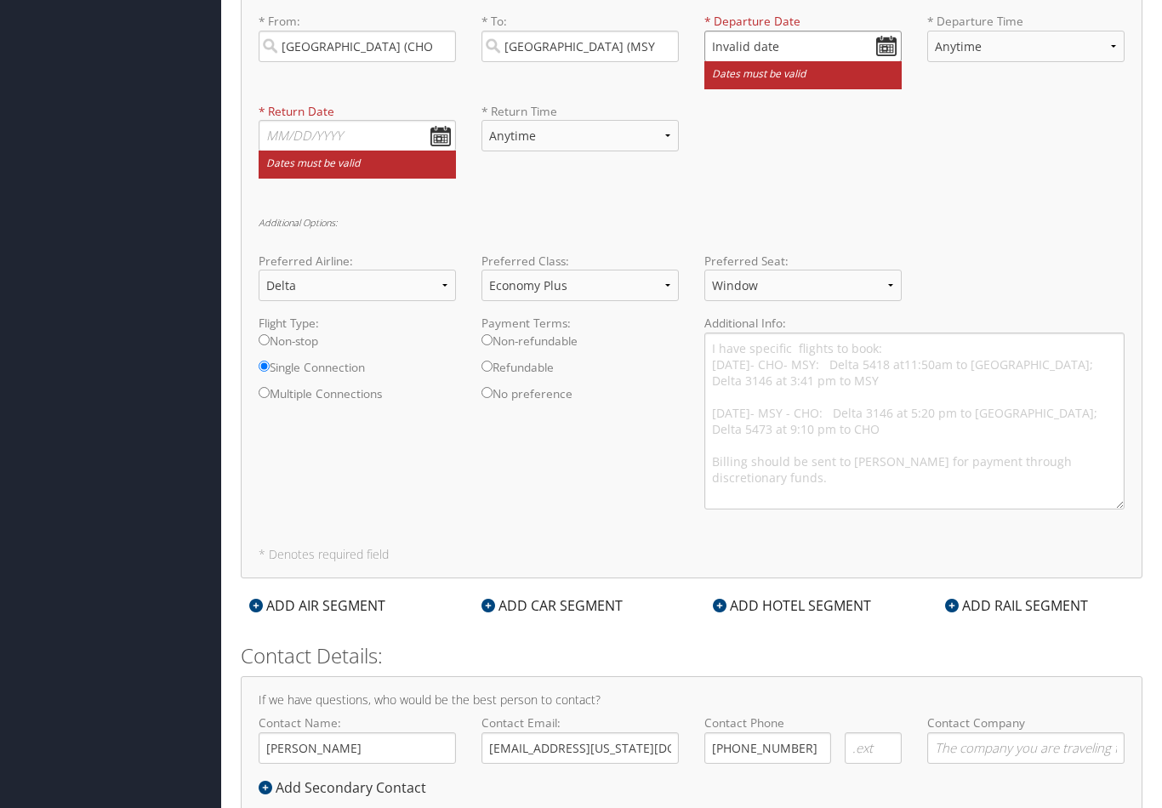
click at [889, 50] on input "Invalid date" at bounding box center [802, 46] width 197 height 31
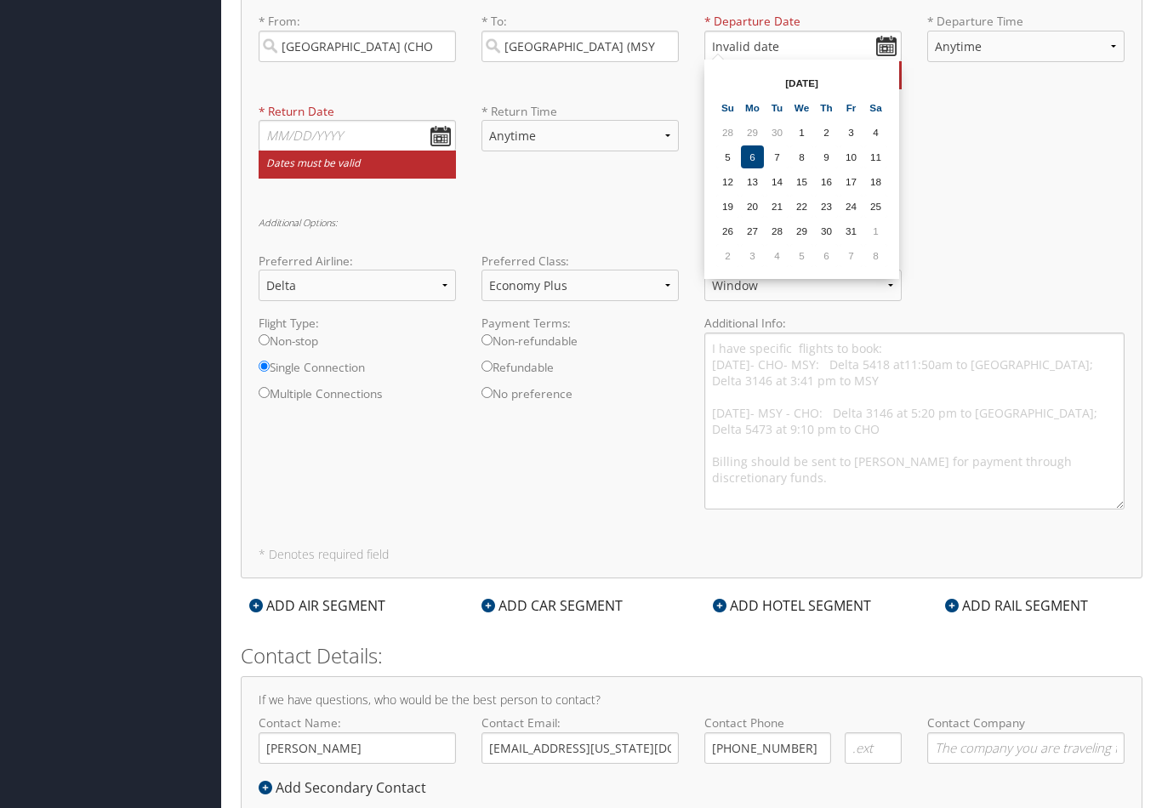
click at [807, 88] on th "[DATE]" at bounding box center [802, 82] width 122 height 23
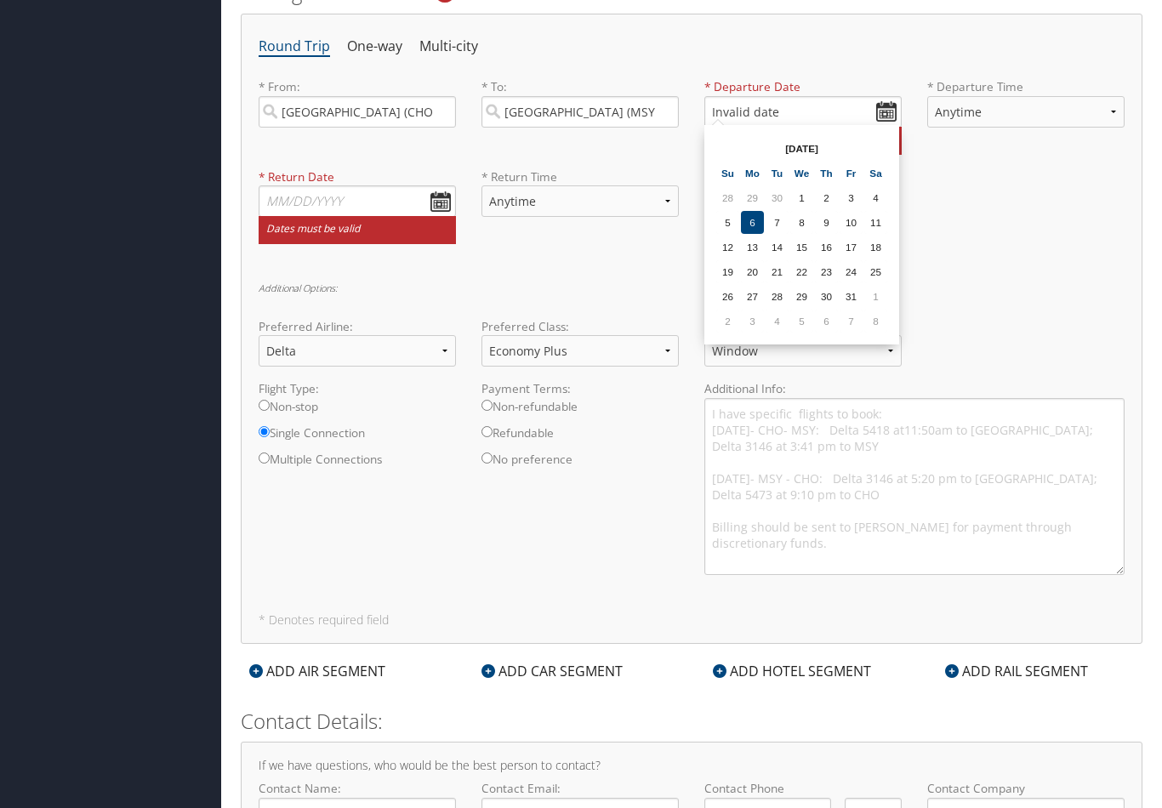
scroll to position [683, 0]
click at [879, 332] on td "8" at bounding box center [875, 321] width 23 height 23
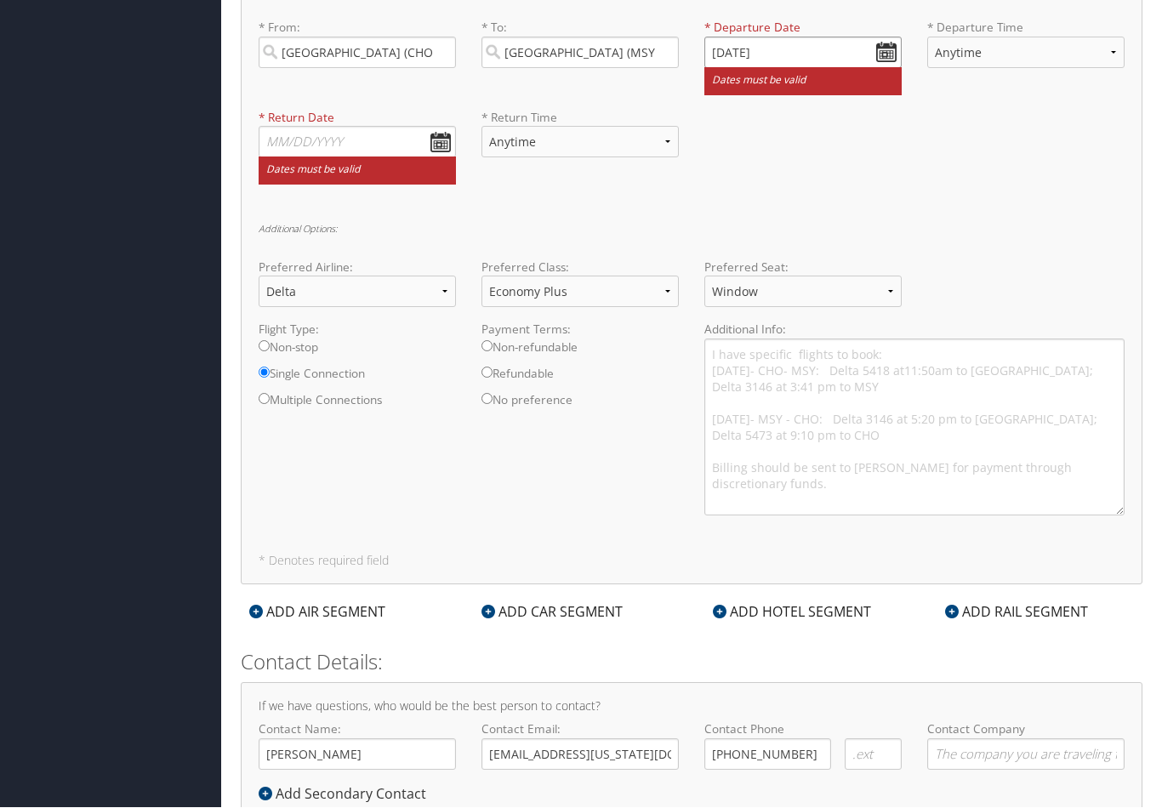
click at [821, 51] on input "[DATE]" at bounding box center [802, 52] width 197 height 31
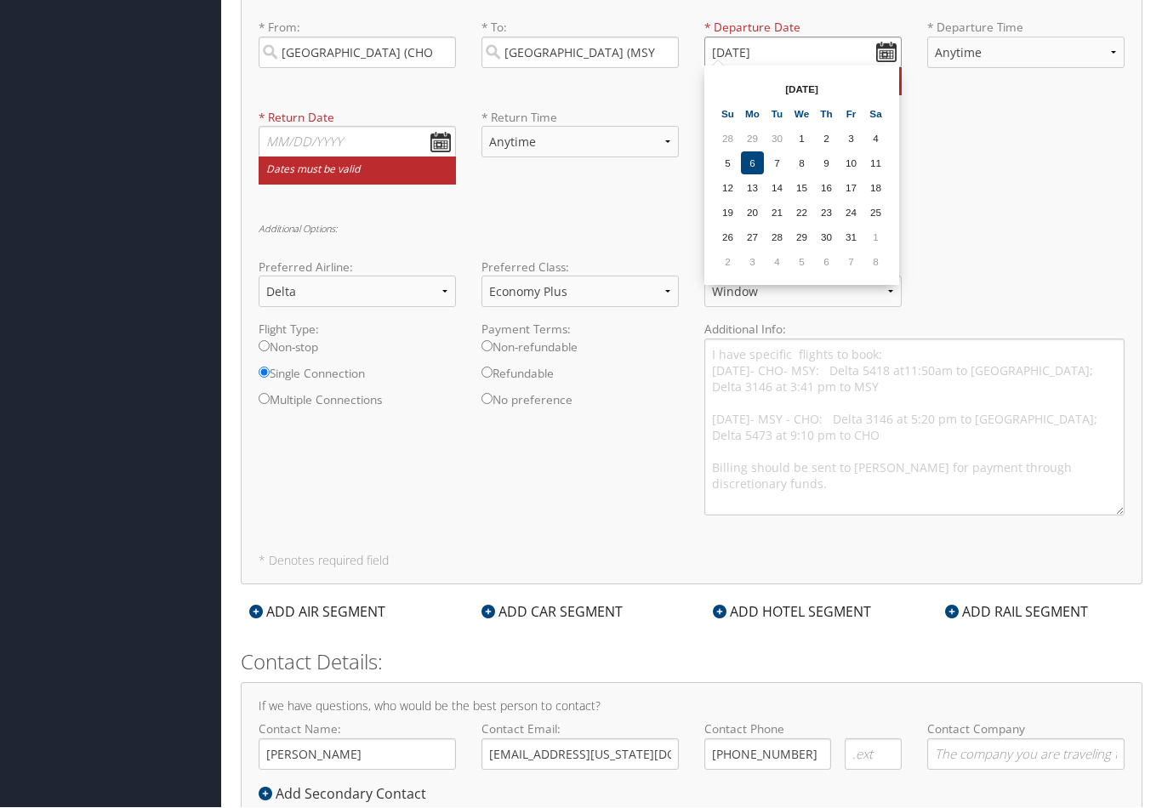
scroll to position [743, 0]
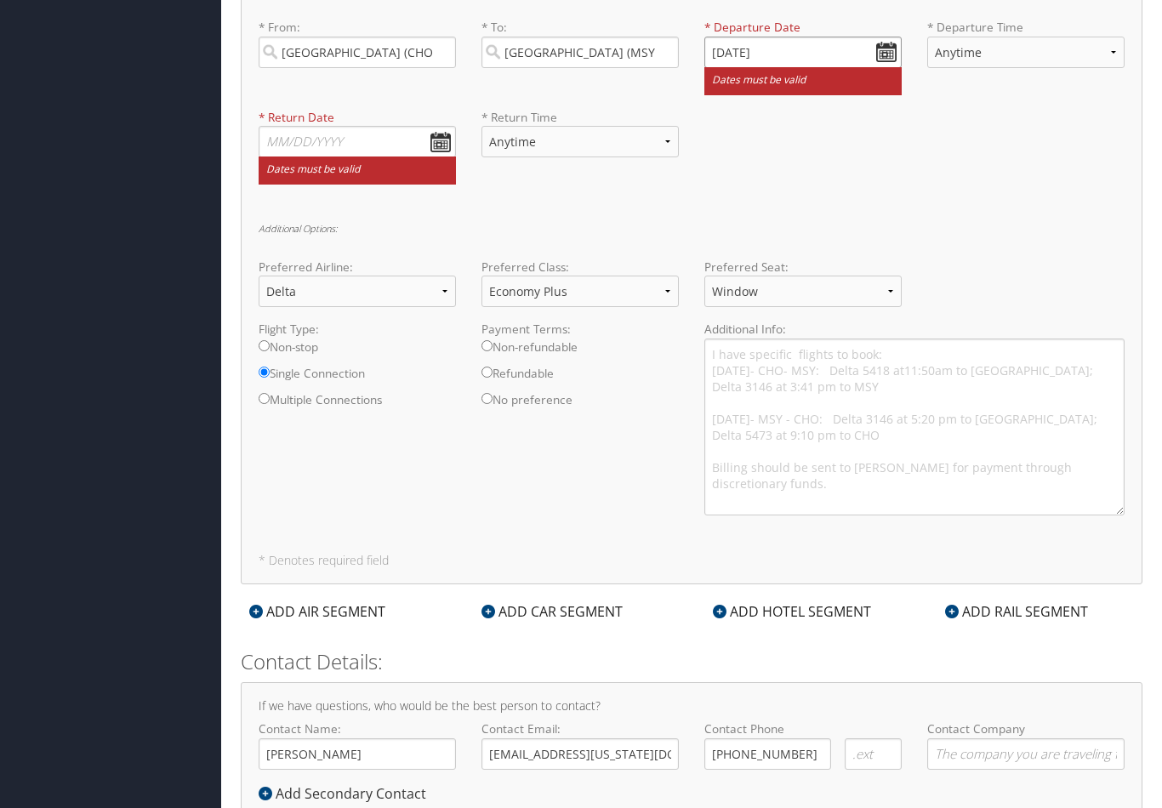
type input "11/08/0202"
click at [295, 138] on input "text" at bounding box center [357, 141] width 197 height 31
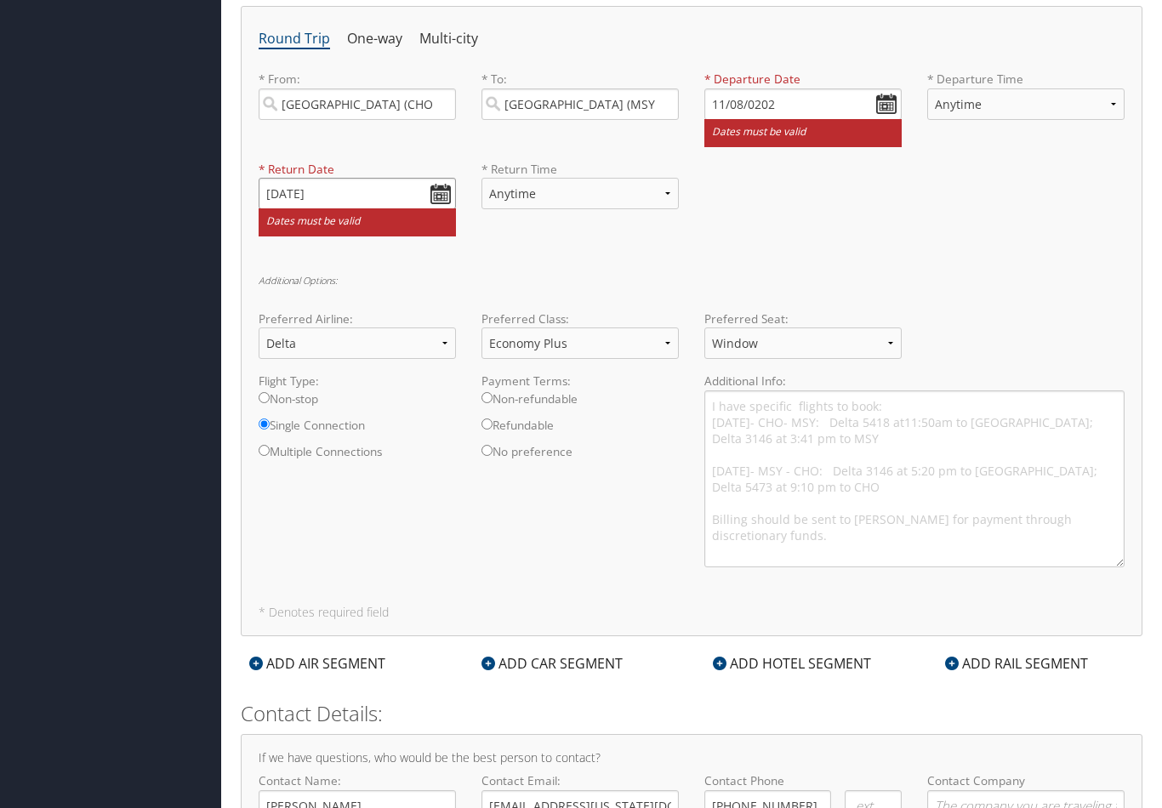
scroll to position [675, 0]
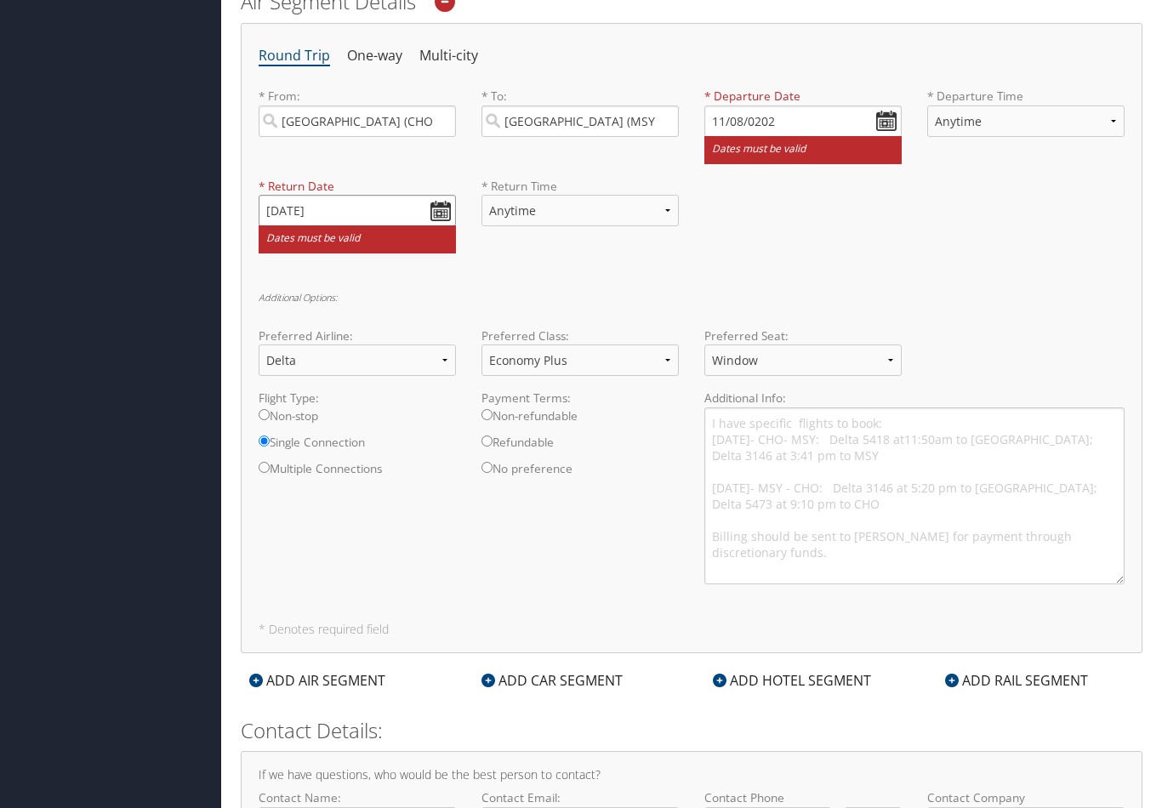
type input "[DATE]"
click at [733, 116] on input "11/08/0202" at bounding box center [802, 120] width 197 height 31
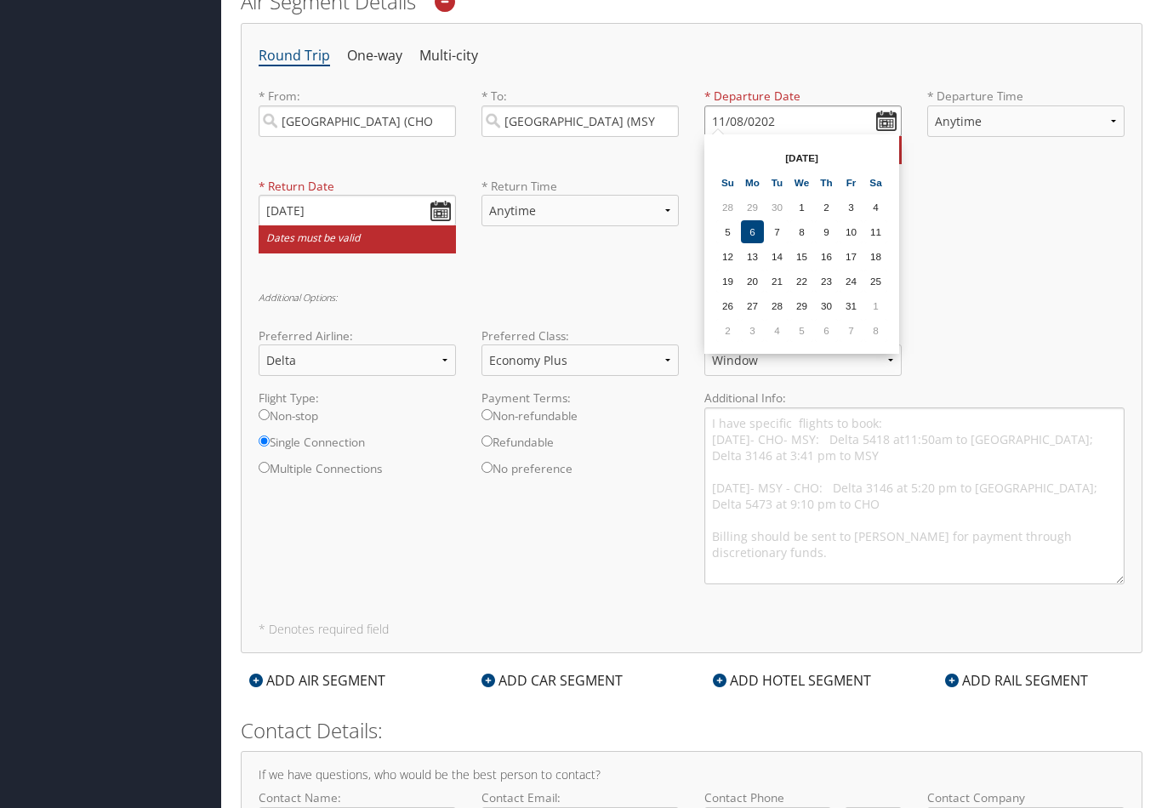
click at [798, 121] on input "11/08/0202" at bounding box center [802, 120] width 197 height 31
click at [725, 117] on input "11/08/0202" at bounding box center [802, 120] width 197 height 31
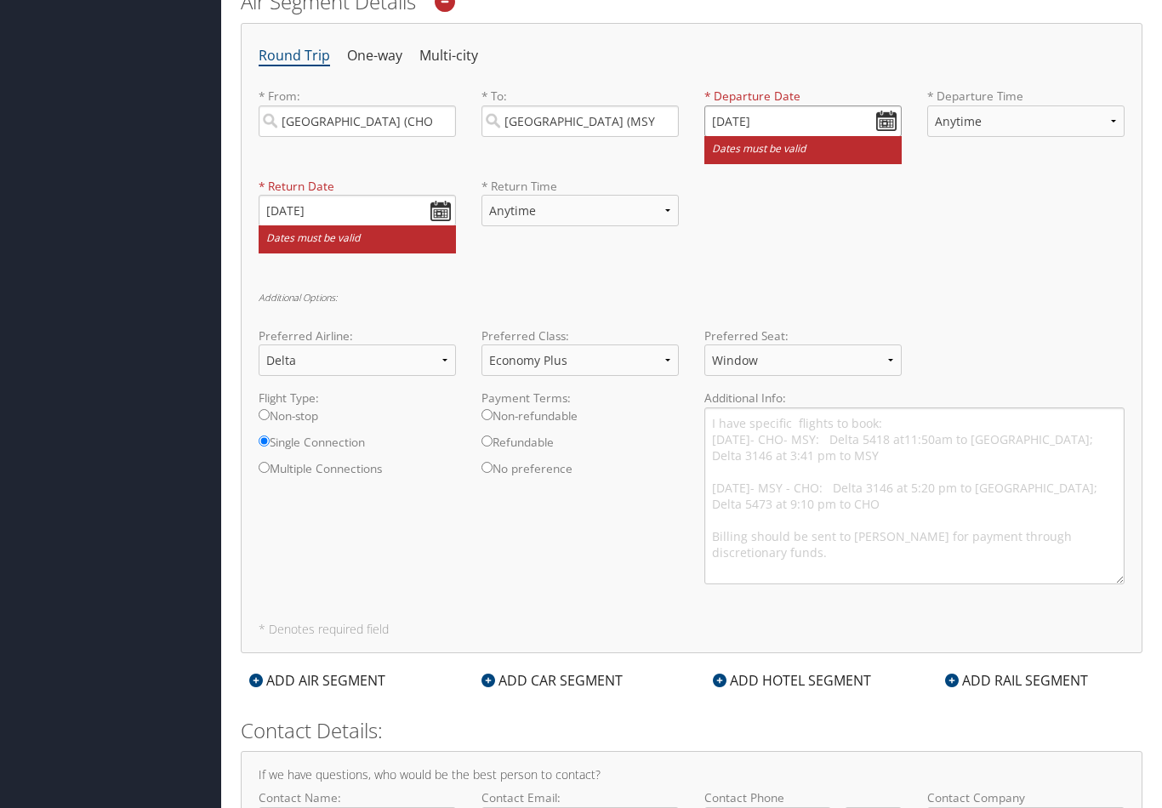
click at [723, 120] on input "[DATE]" at bounding box center [802, 120] width 197 height 31
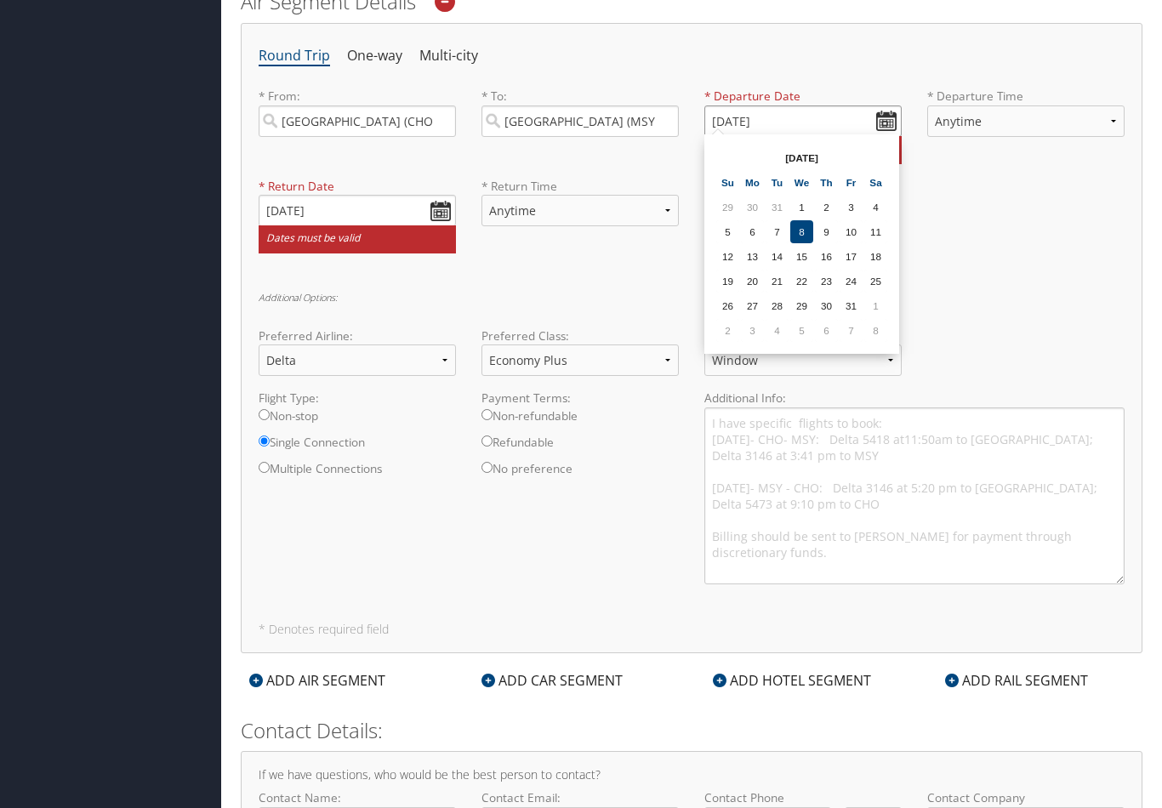
click at [717, 118] on input "[DATE]" at bounding box center [802, 120] width 197 height 31
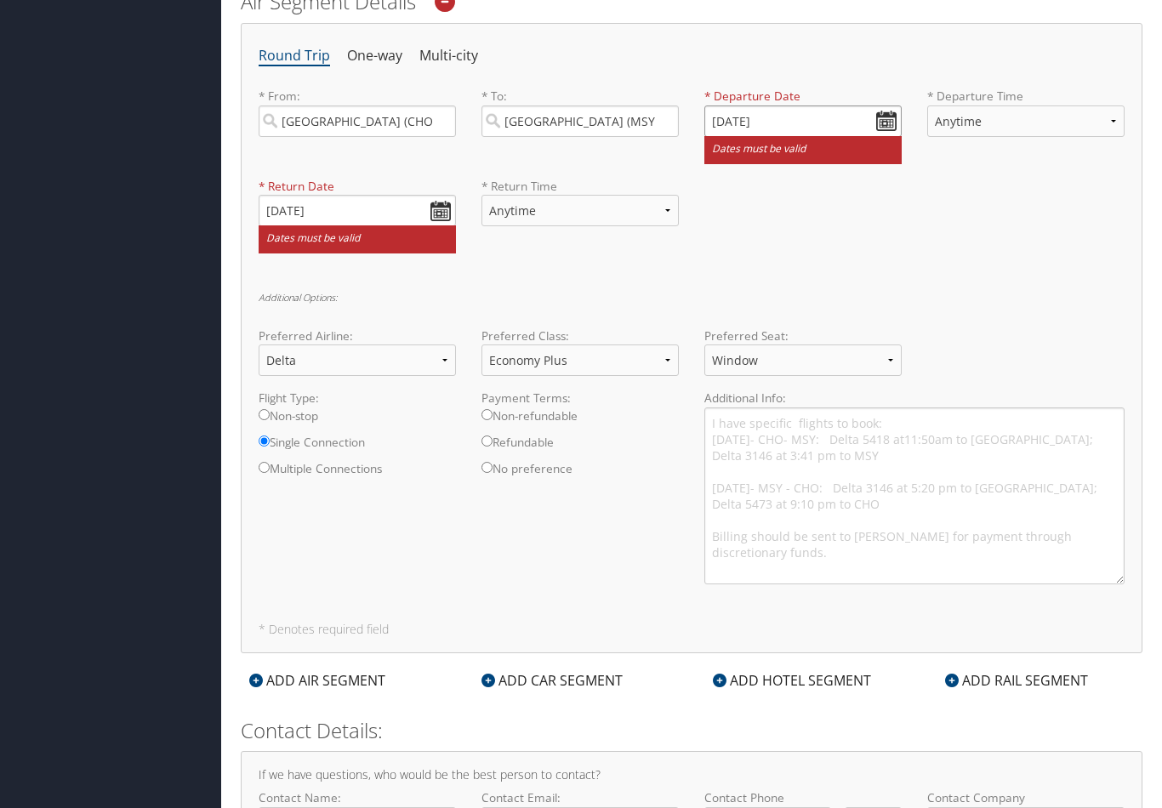
click at [900, 112] on input "[DATE]" at bounding box center [802, 120] width 197 height 31
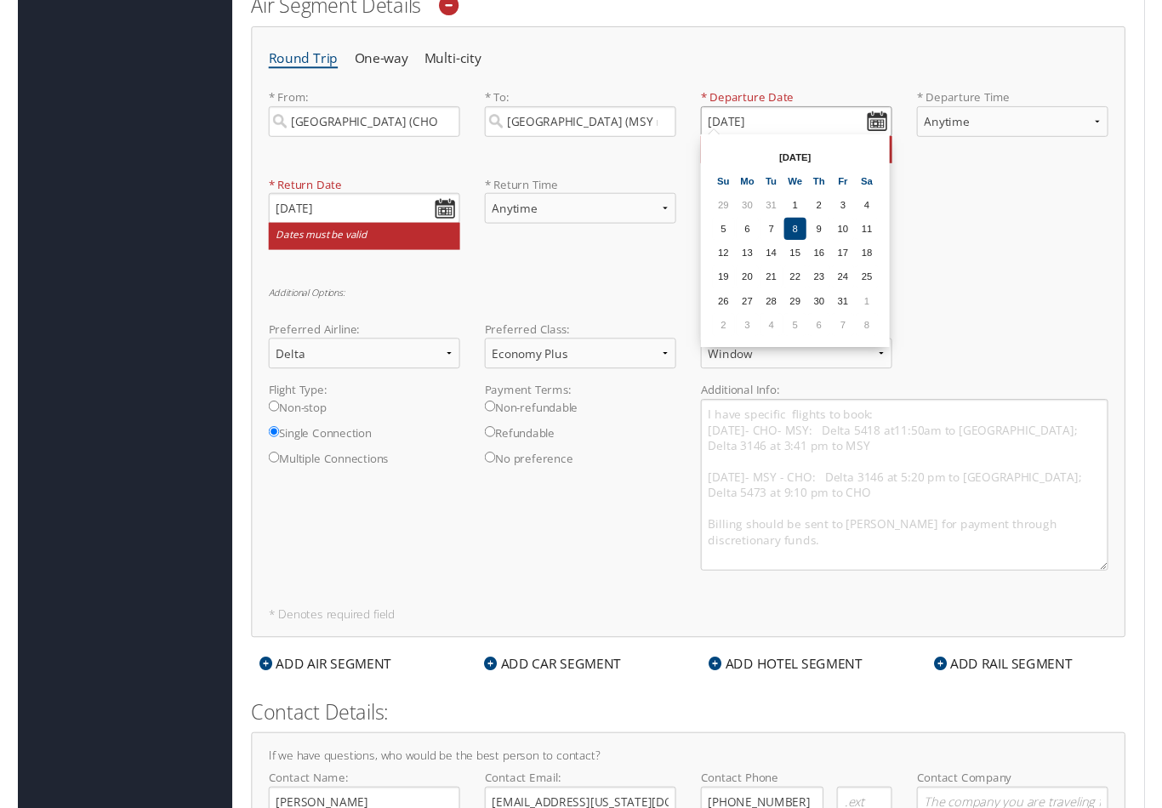
scroll to position [669, 0]
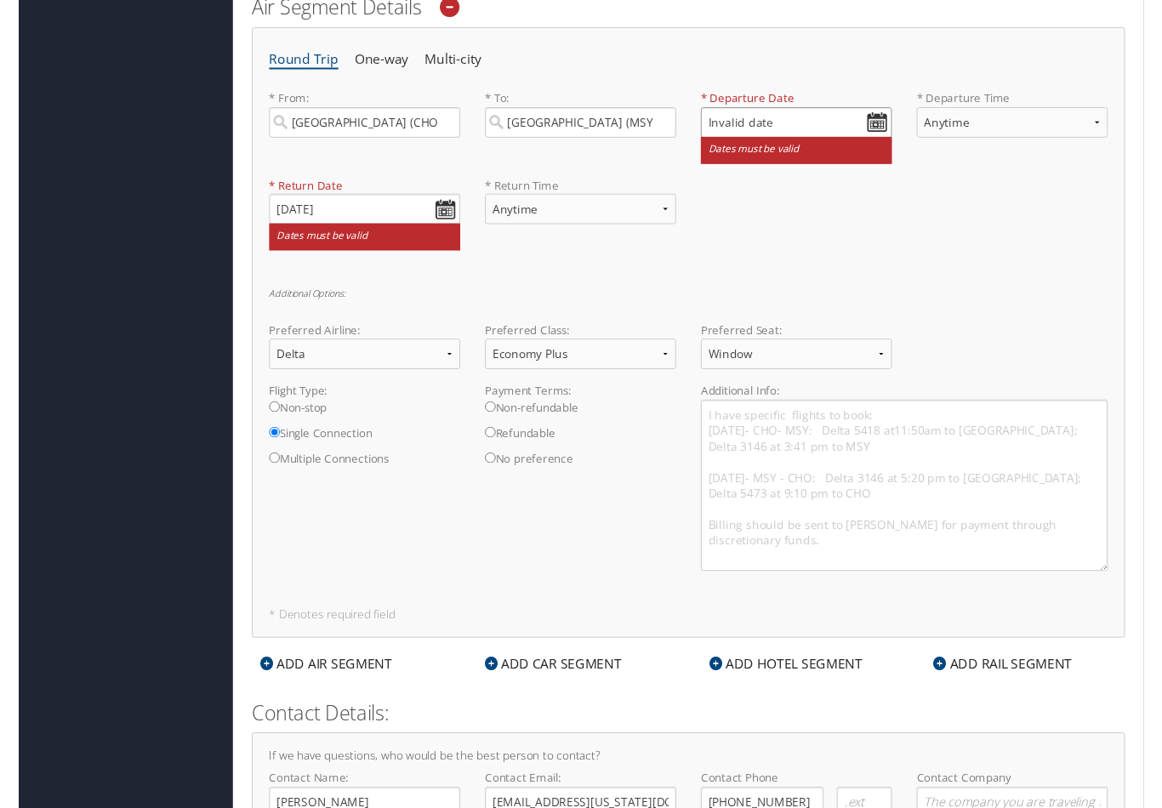
click at [711, 128] on input "Invalid date" at bounding box center [802, 126] width 197 height 31
click at [728, 117] on input "Invalid date" at bounding box center [802, 126] width 197 height 31
click at [704, 130] on input "Invalid date" at bounding box center [802, 126] width 197 height 31
click at [703, 129] on div "* Departure Date Invalid date Dates must be valid" at bounding box center [803, 137] width 223 height 89
click at [720, 116] on input "Invalid date" at bounding box center [802, 126] width 197 height 31
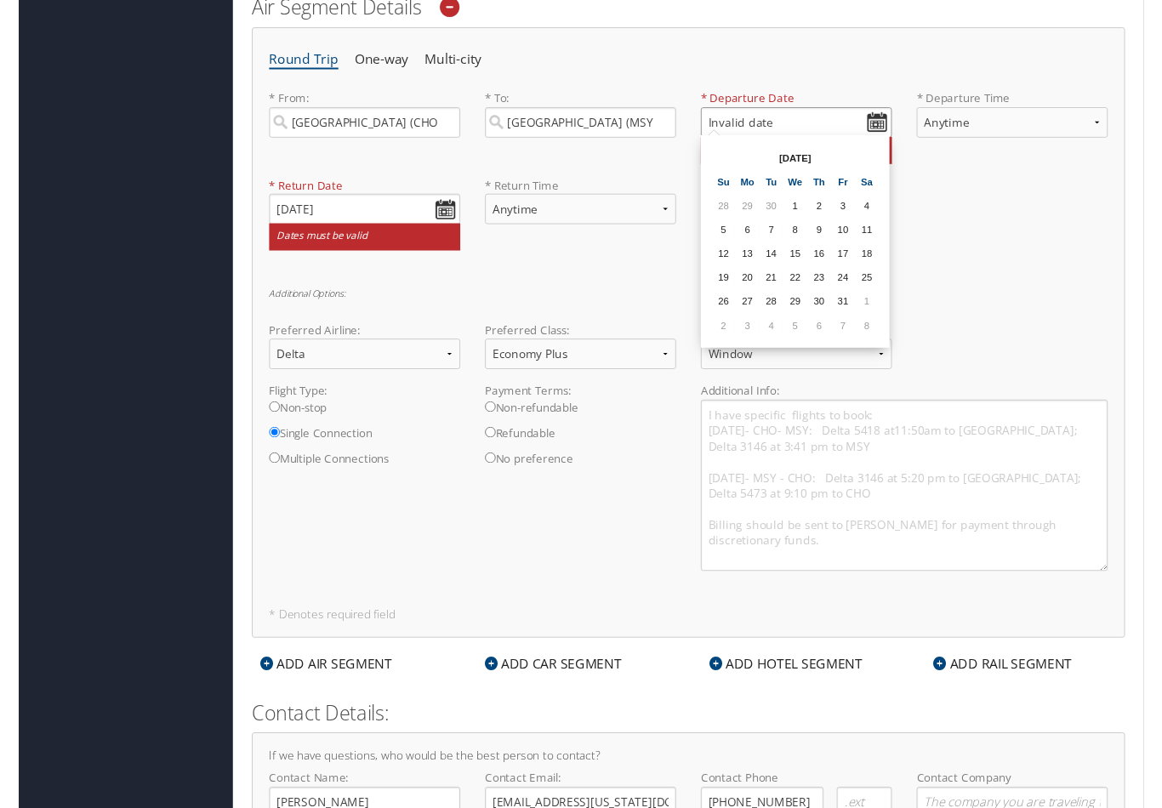
click at [712, 122] on input "Invalid date" at bounding box center [802, 126] width 197 height 31
click at [885, 119] on input "Invalid date" at bounding box center [802, 126] width 197 height 31
click at [792, 214] on td "1" at bounding box center [801, 212] width 23 height 23
click at [809, 641] on h5 "* Denotes required field" at bounding box center [692, 635] width 866 height 12
click at [644, 288] on div "Round Trip One-way Multi-city * From: [GEOGRAPHIC_DATA] (CHO [GEOGRAPHIC_DATA])…" at bounding box center [692, 343] width 902 height 630
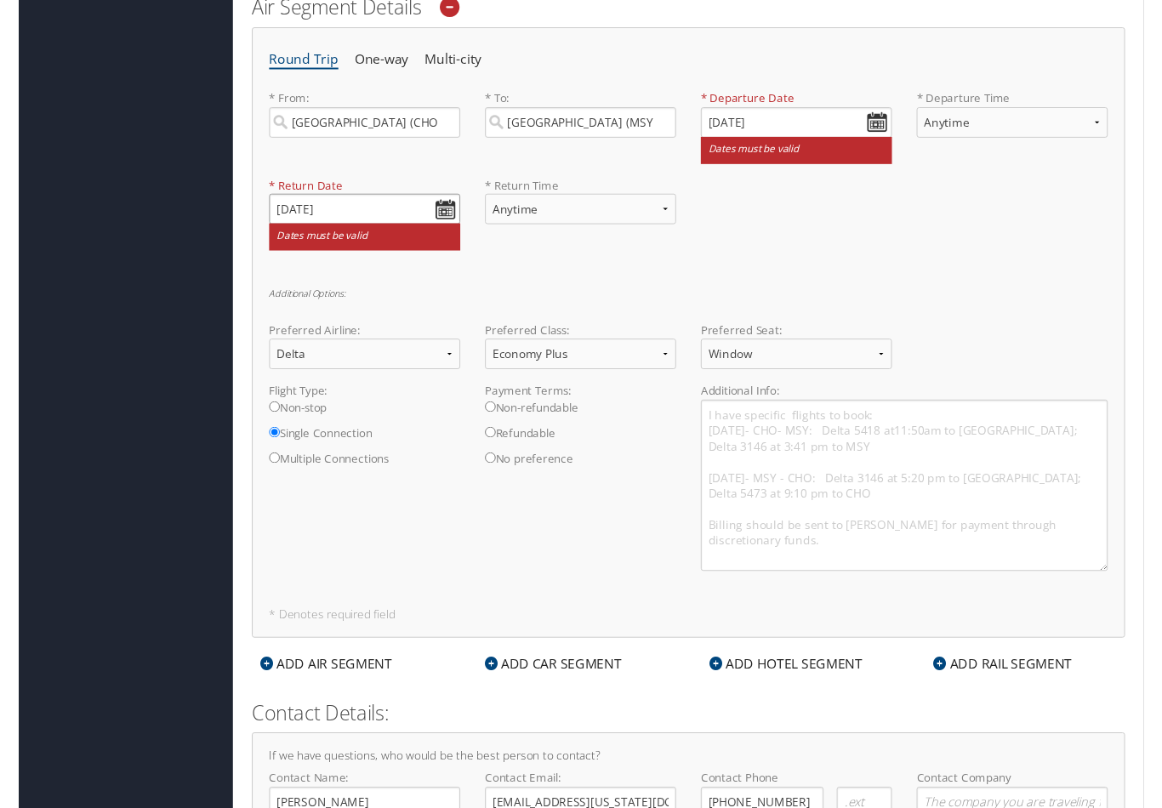
click at [379, 217] on input "[DATE]" at bounding box center [357, 215] width 197 height 31
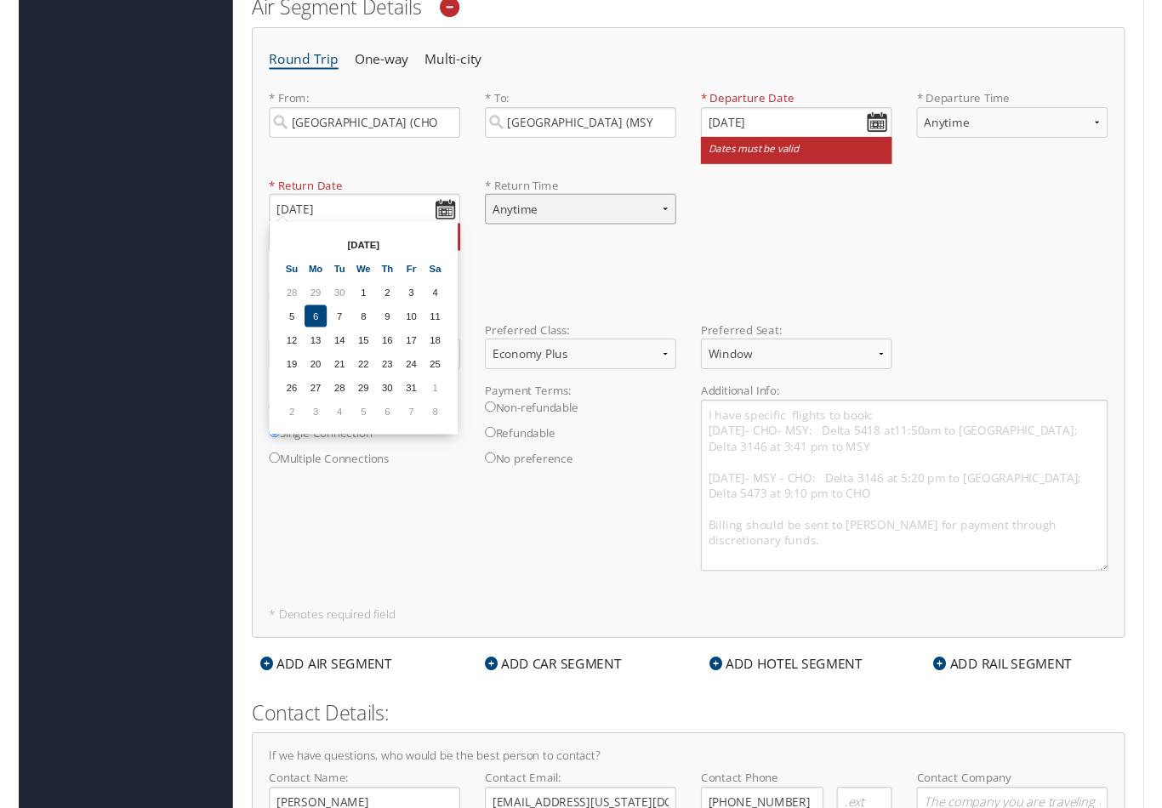
click at [565, 219] on select "Anytime Early Morning (5AM-7AM) Morning (7AM-12PM) Afternoon (12PM-5PM) Evening…" at bounding box center [579, 215] width 197 height 31
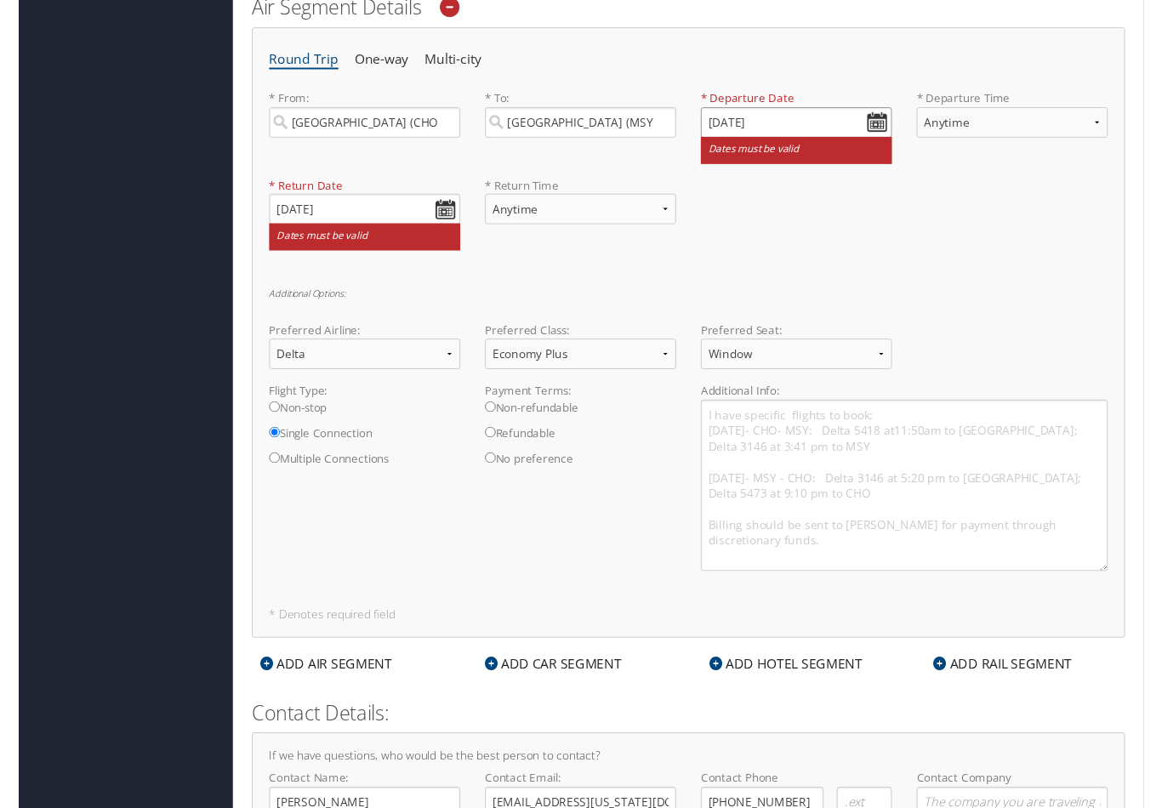
click at [885, 124] on input "[DATE]" at bounding box center [802, 126] width 197 height 31
click at [715, 124] on input "[DATE]" at bounding box center [802, 126] width 197 height 31
click at [705, 125] on input "Invalid date" at bounding box center [802, 126] width 197 height 31
click at [882, 117] on input "Invalid date" at bounding box center [802, 126] width 197 height 31
click at [804, 212] on td "1" at bounding box center [801, 212] width 23 height 23
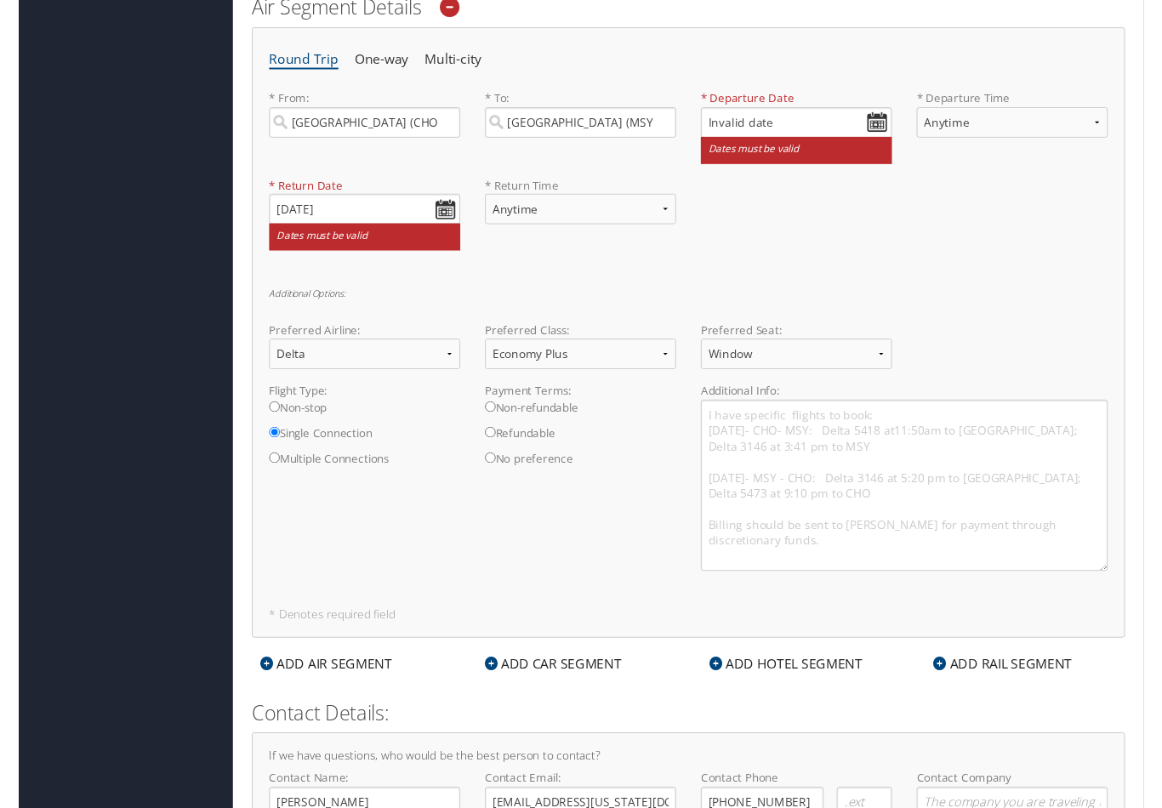
type input "[DATE]"
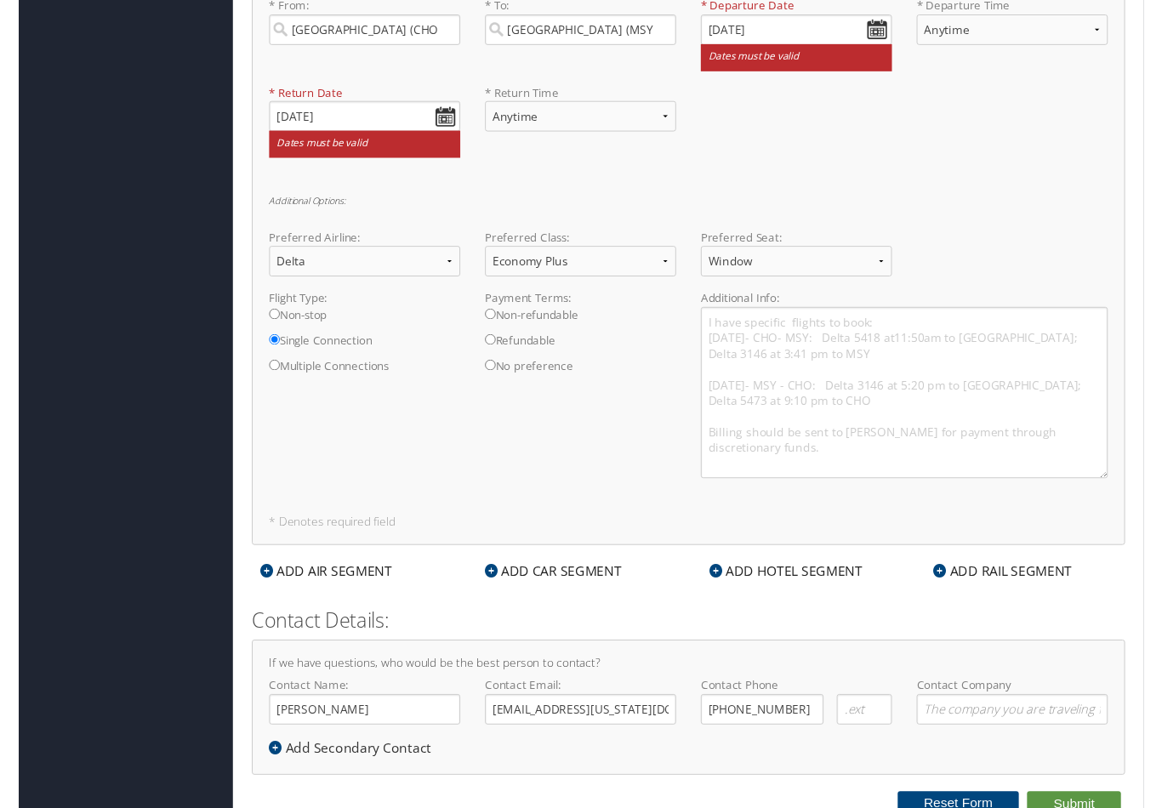
scroll to position [777, 0]
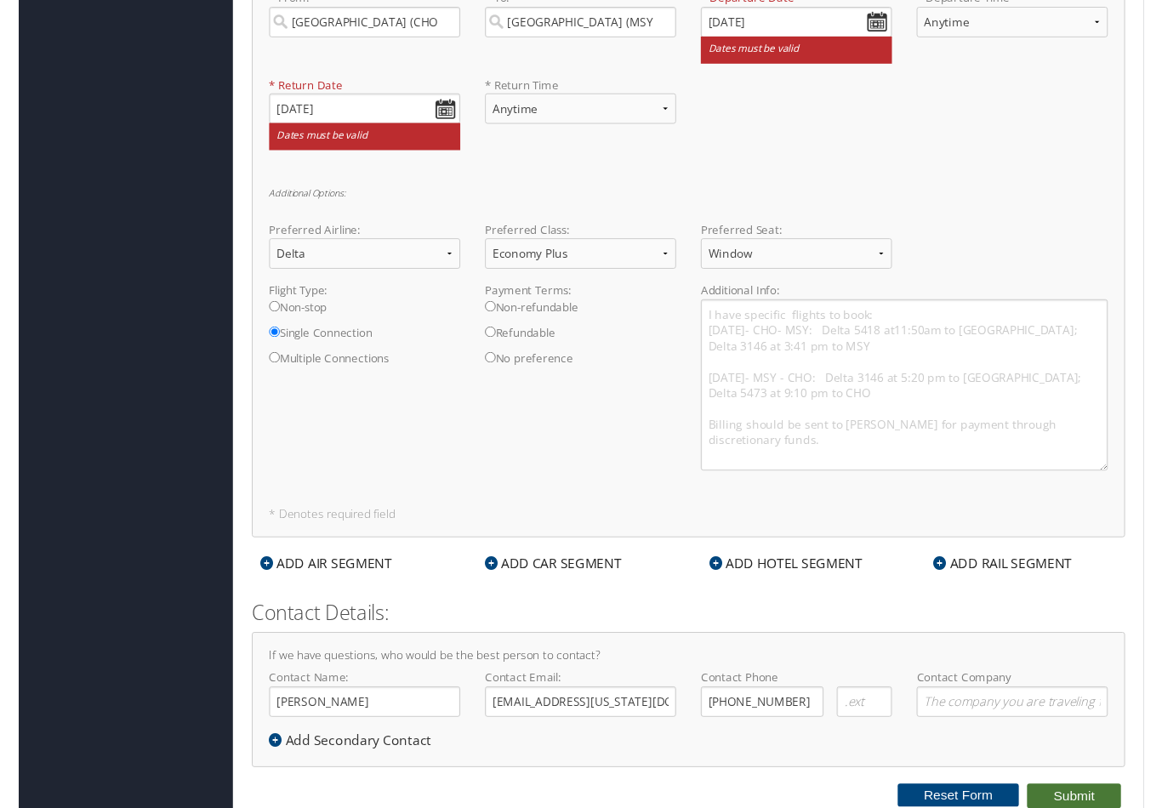
click at [1090, 807] on button "Submit" at bounding box center [1089, 822] width 97 height 26
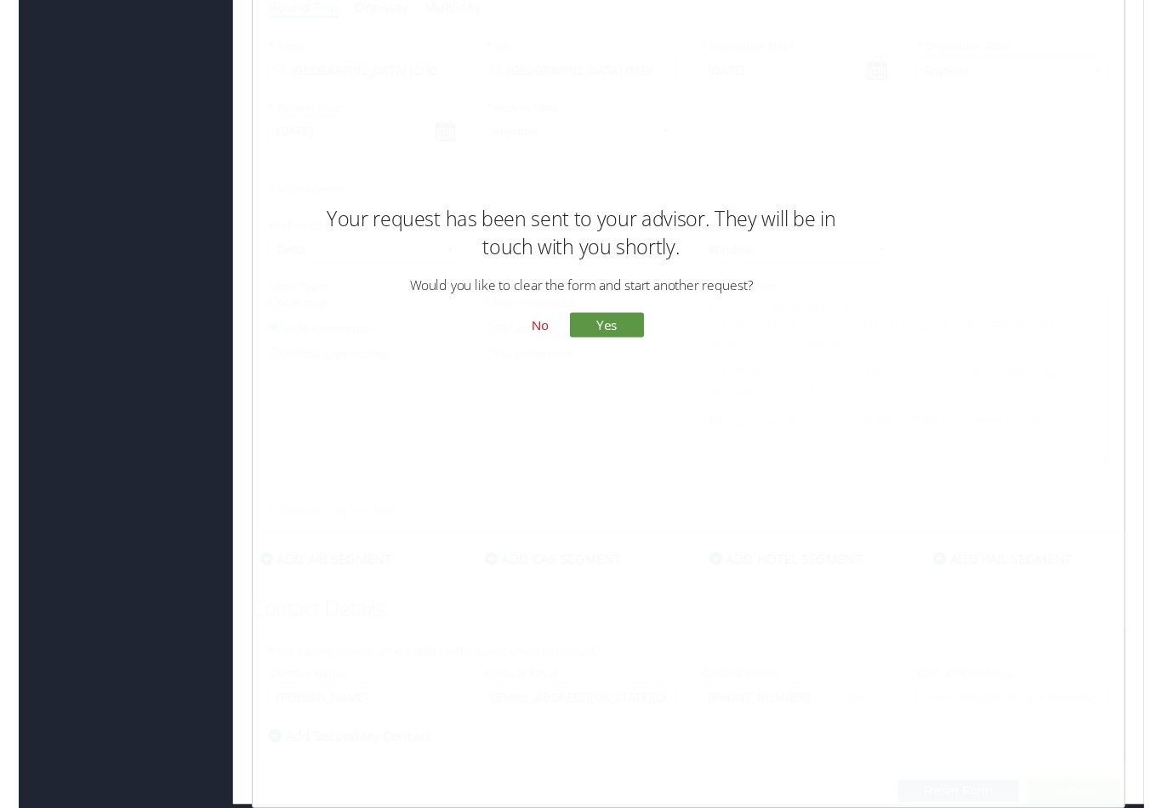
click at [540, 331] on button "No" at bounding box center [538, 336] width 44 height 29
